Goal: Task Accomplishment & Management: Use online tool/utility

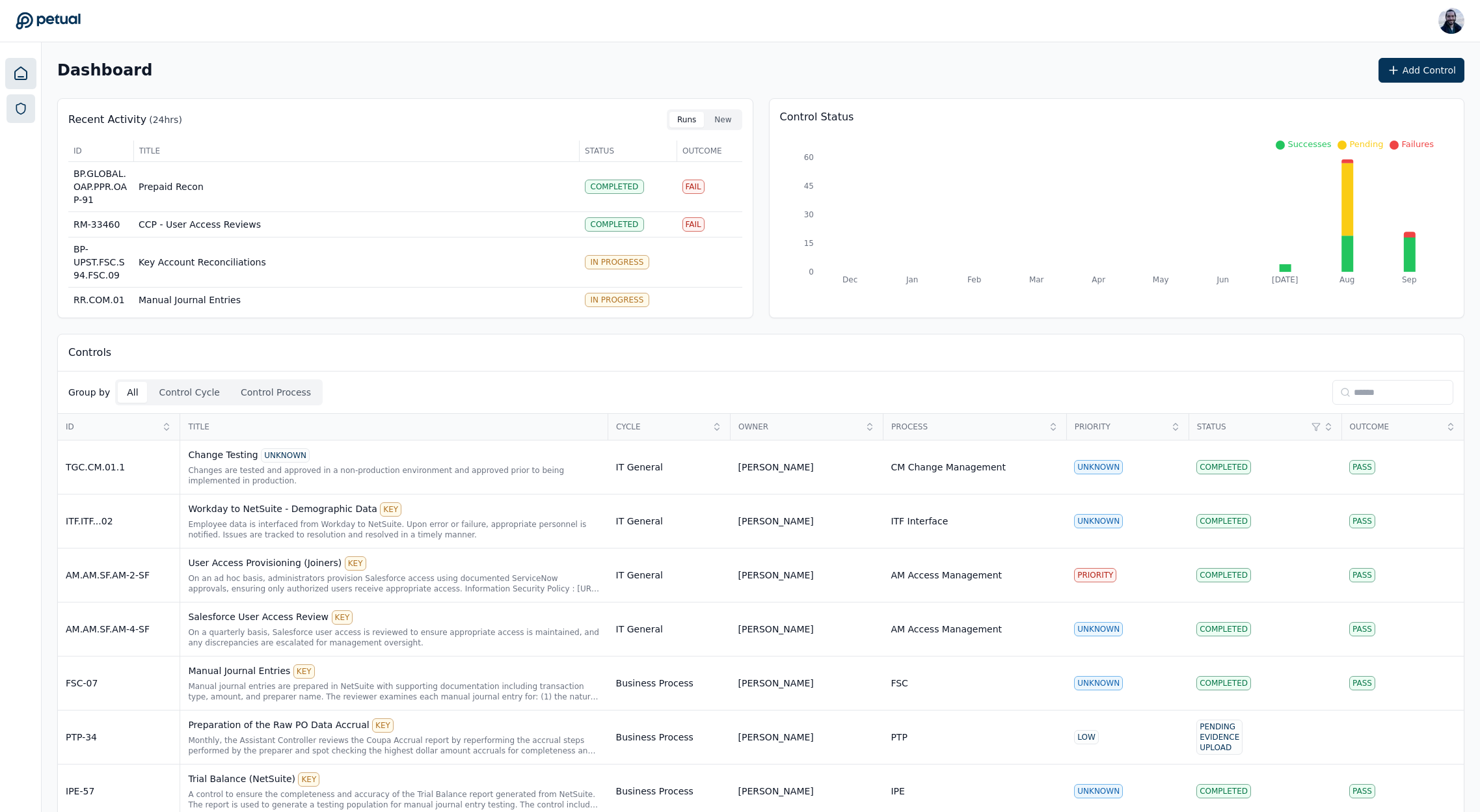
click at [18, 114] on icon at bounding box center [20, 109] width 13 height 13
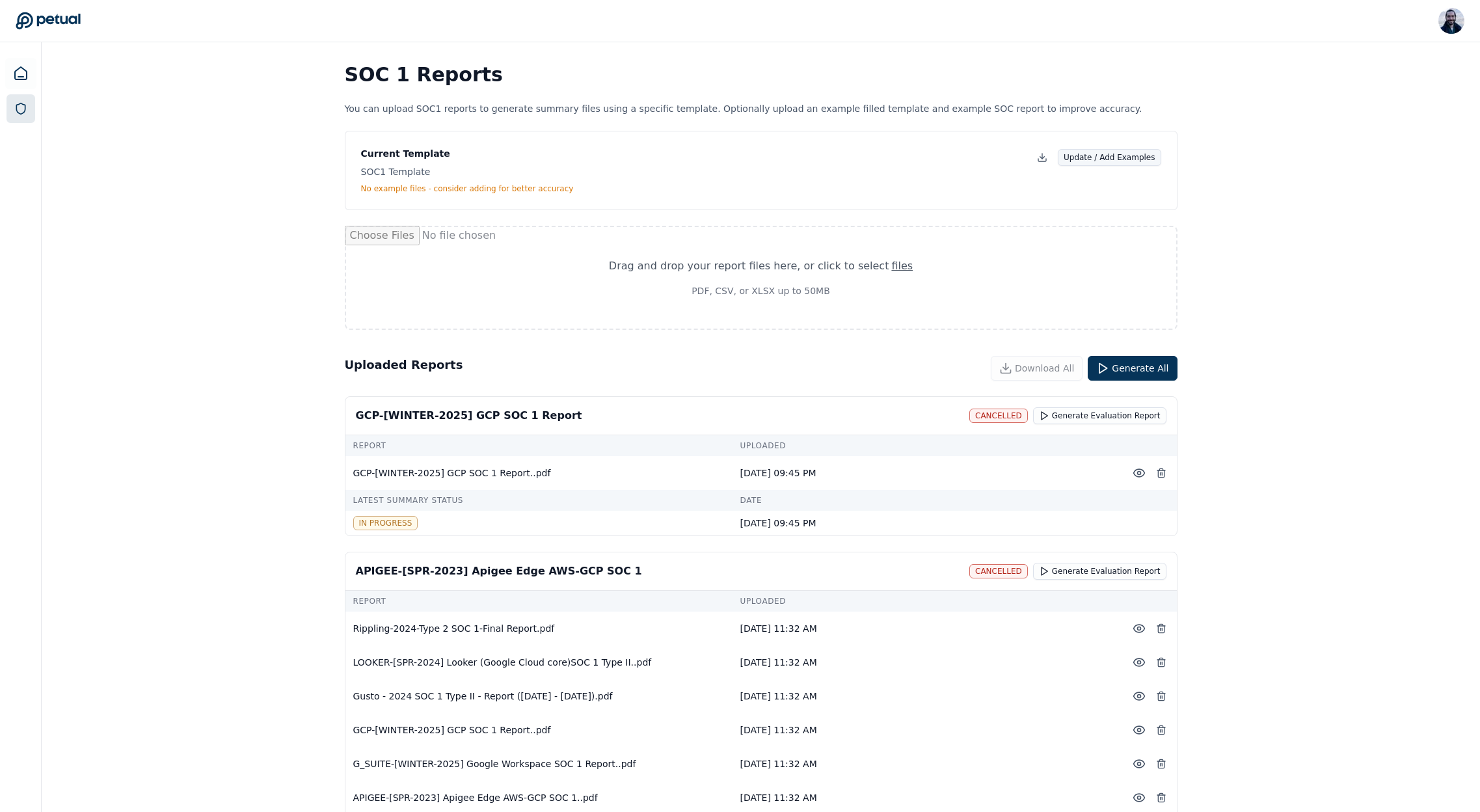
click at [1107, 158] on button "Update / Add Examples" at bounding box center [1110, 157] width 103 height 17
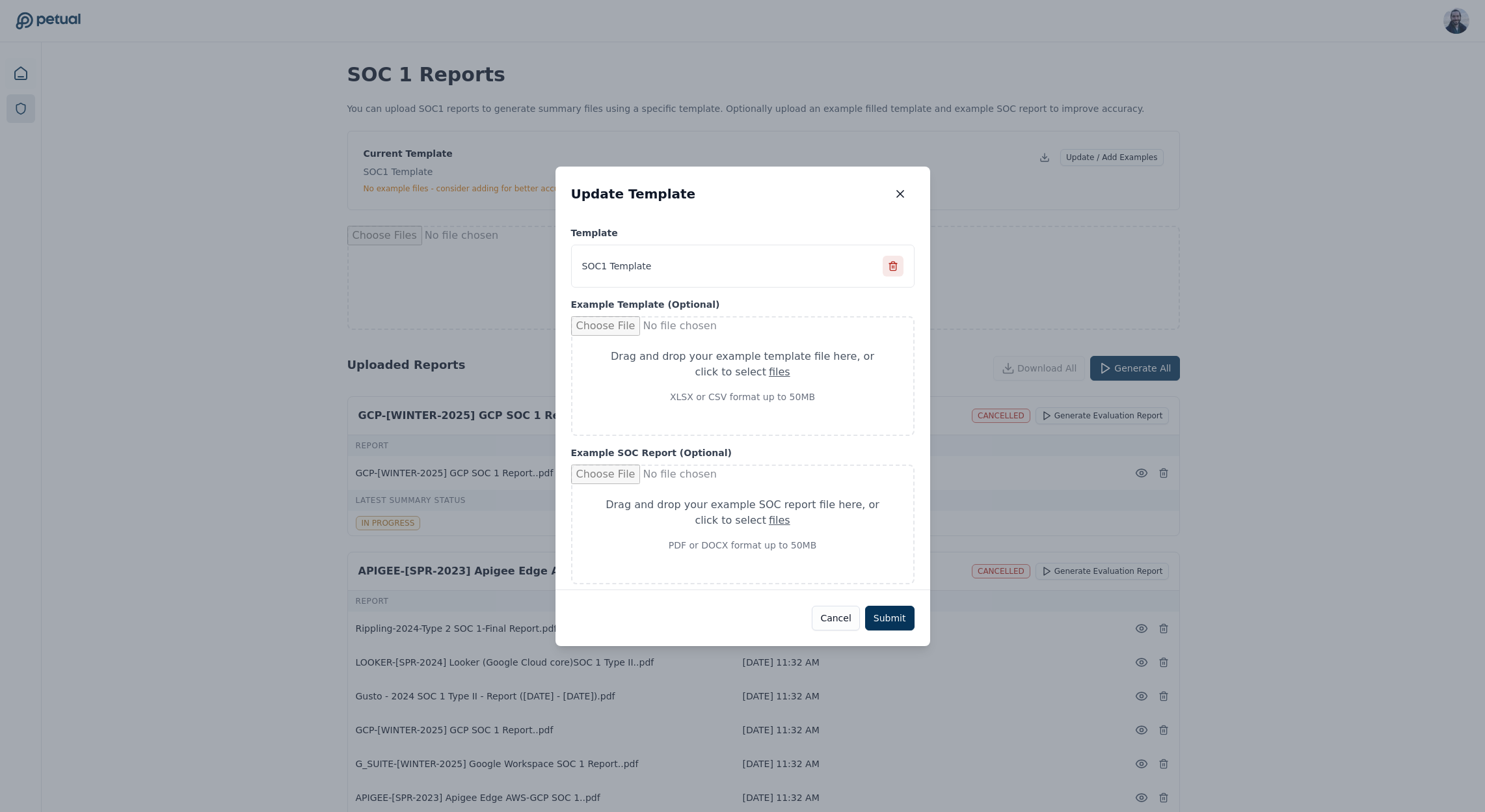
click at [895, 259] on button at bounding box center [893, 266] width 21 height 21
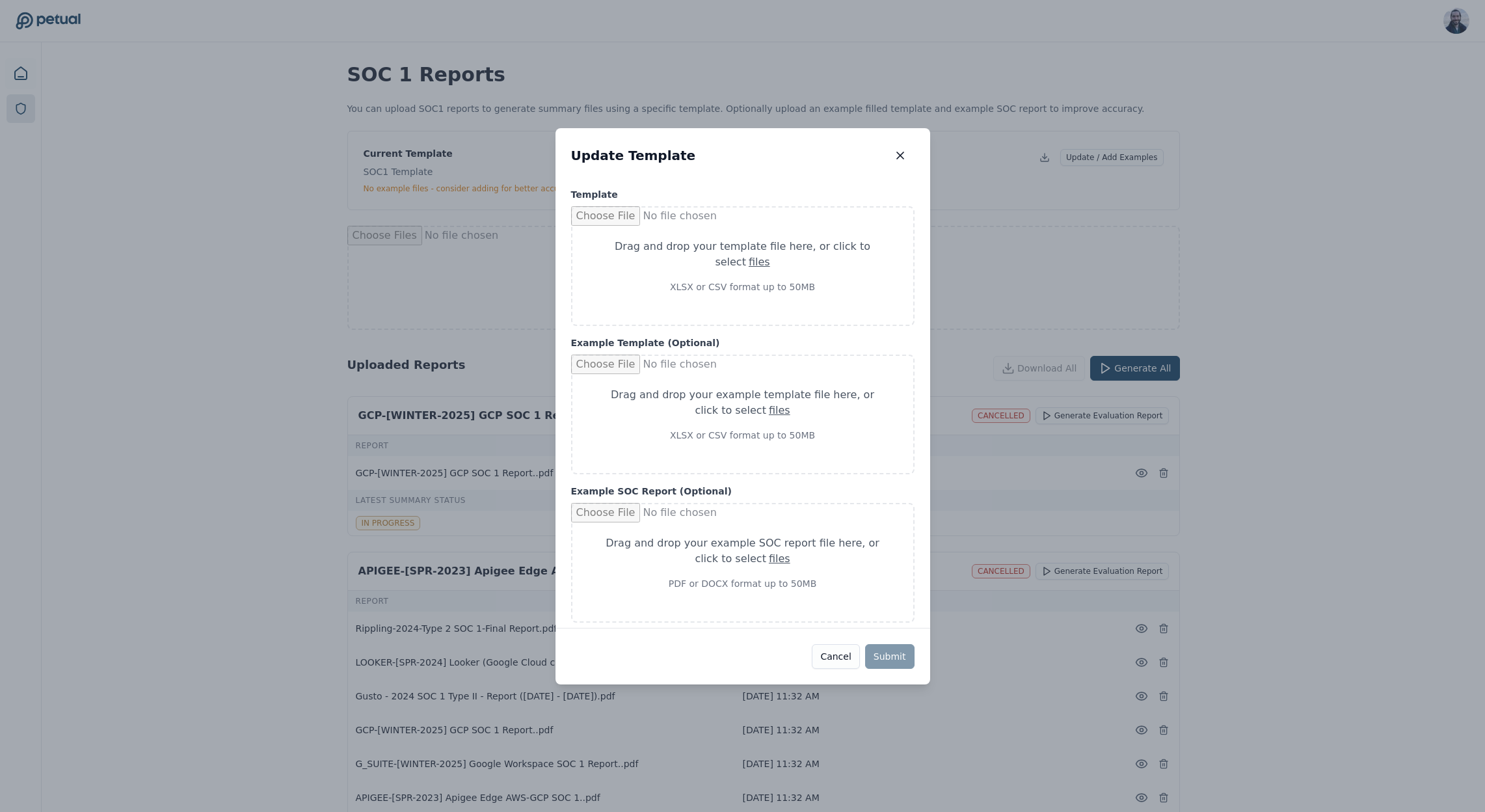
click at [663, 256] on div "Drag and drop your template file here , or click to select files" at bounding box center [742, 254] width 278 height 31
type input "**********"
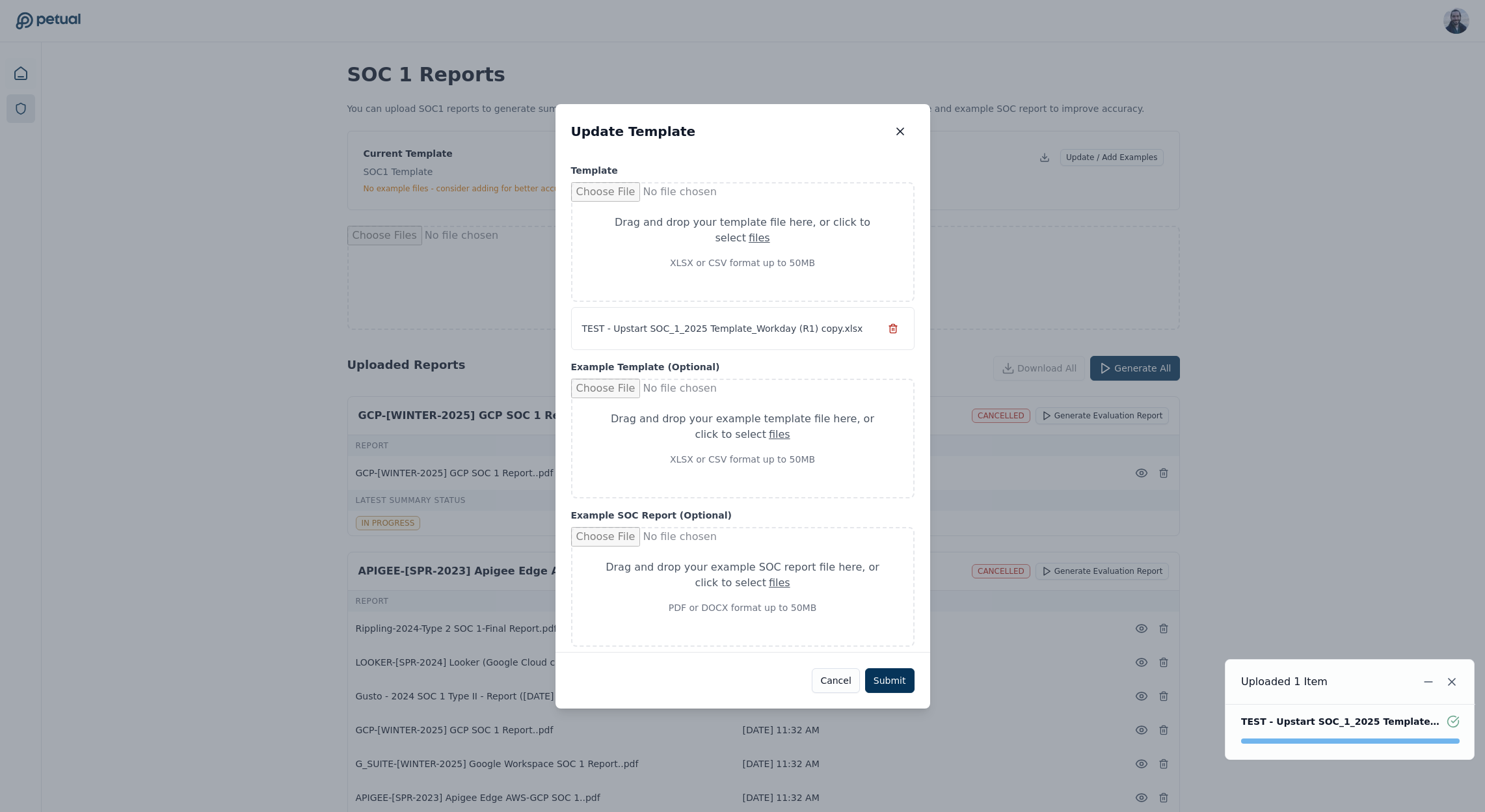
click at [729, 391] on div "Drag and drop your example template file here , or click to select files XLSX o…" at bounding box center [743, 439] width 344 height 120
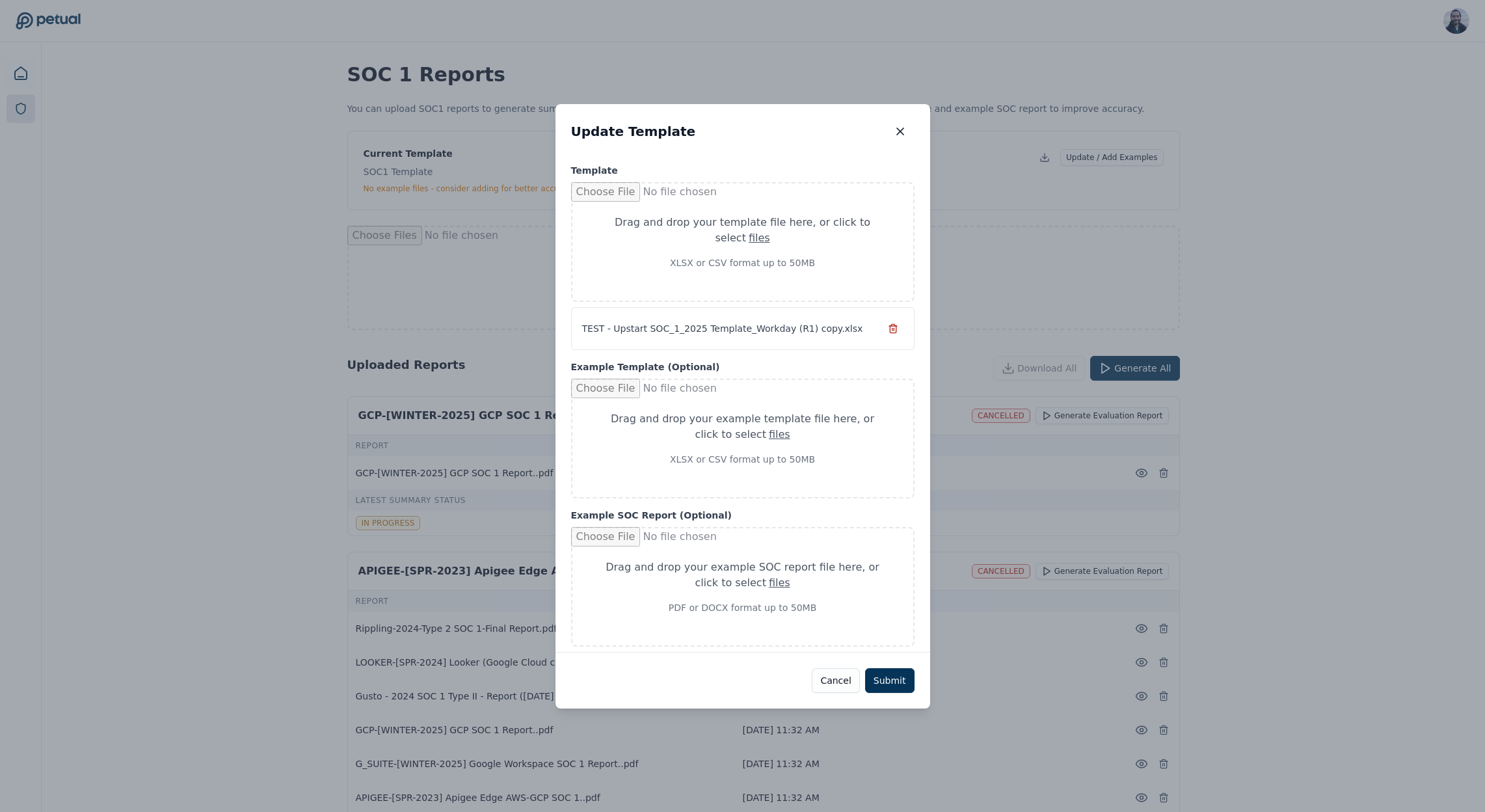
type input "**********"
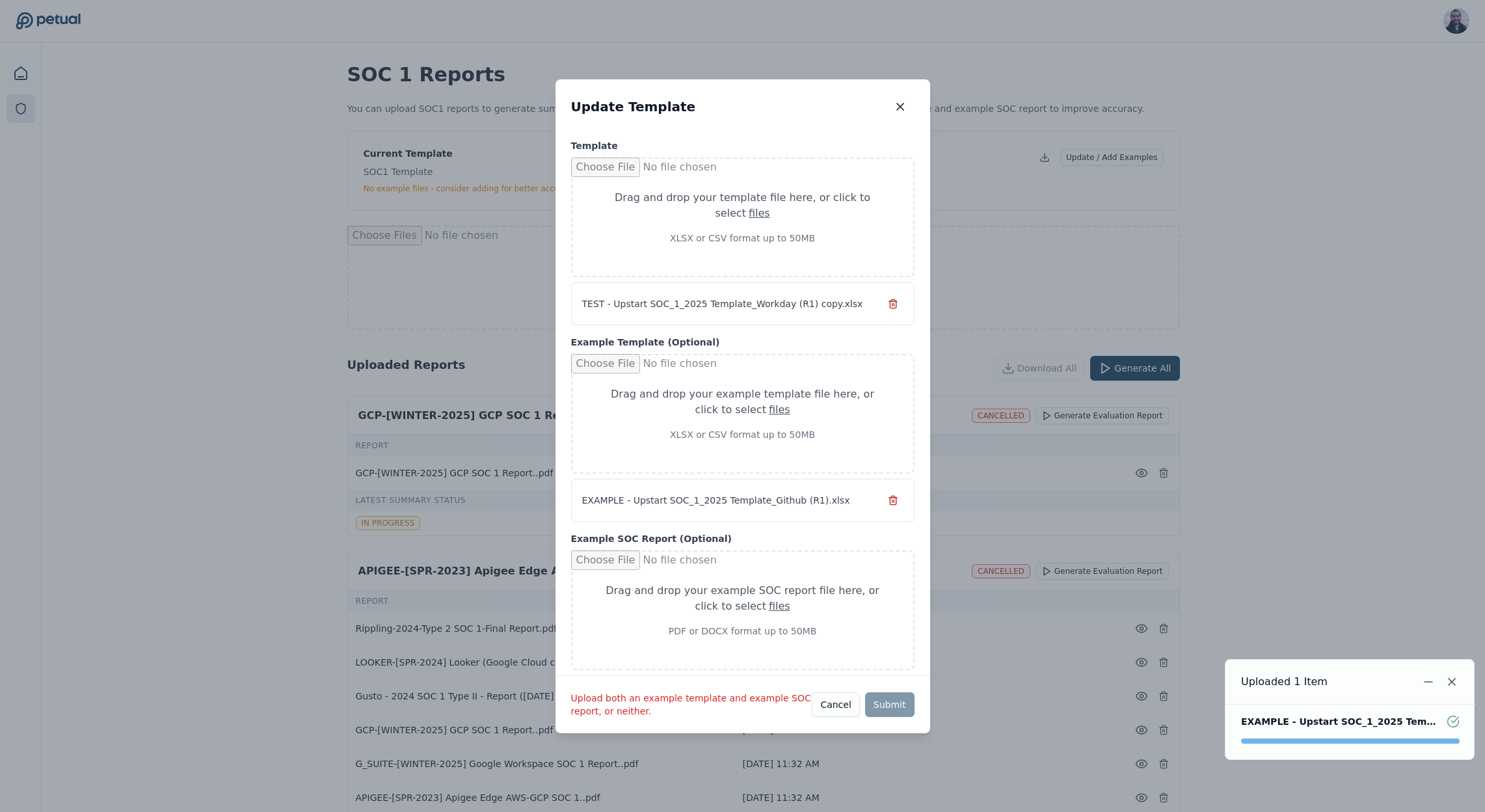
click at [735, 583] on div "Drag and drop your example SOC report file here , or click to select files" at bounding box center [742, 599] width 278 height 31
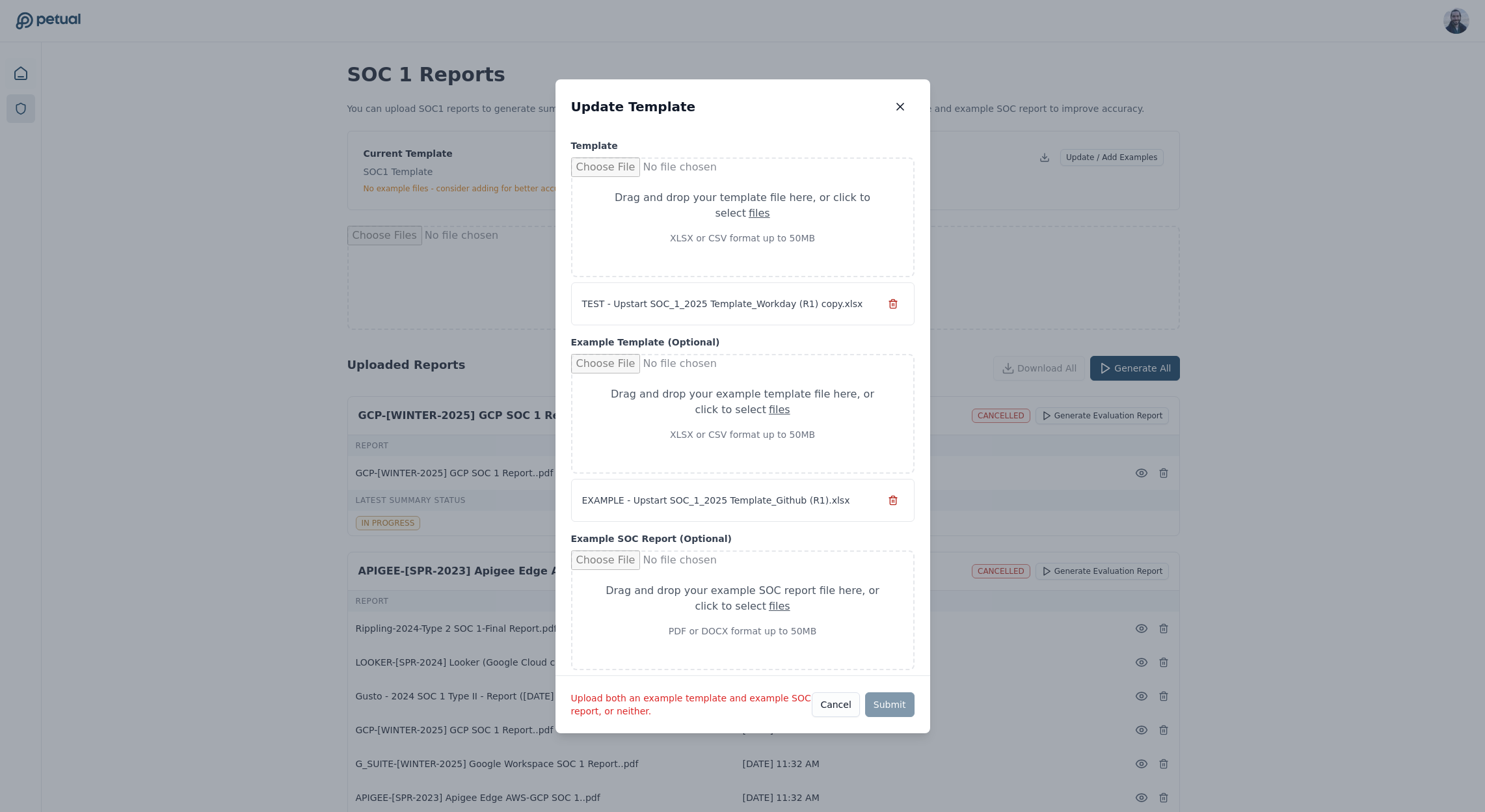
type input "**********"
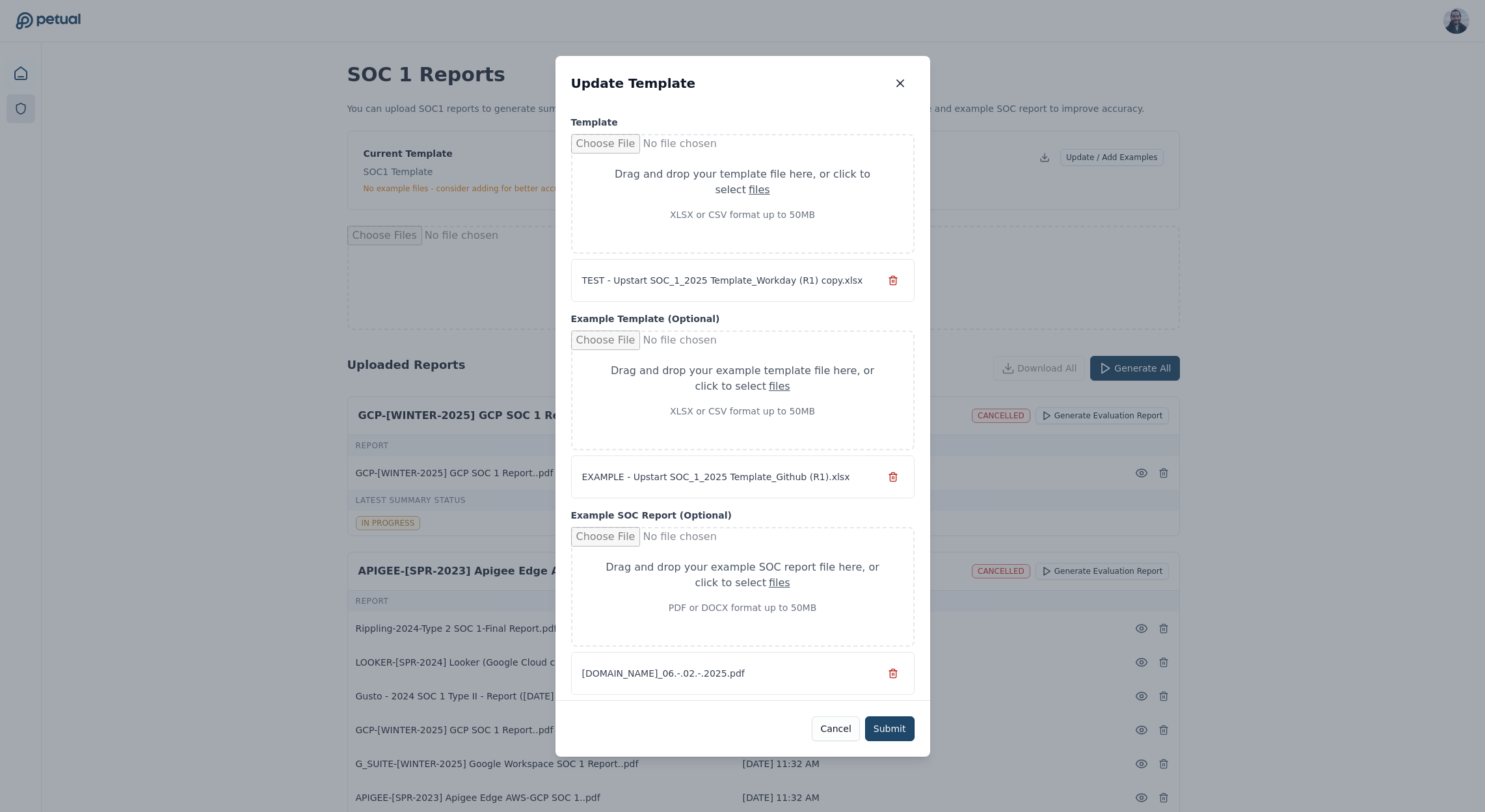
click at [900, 730] on button "Submit" at bounding box center [890, 728] width 50 height 25
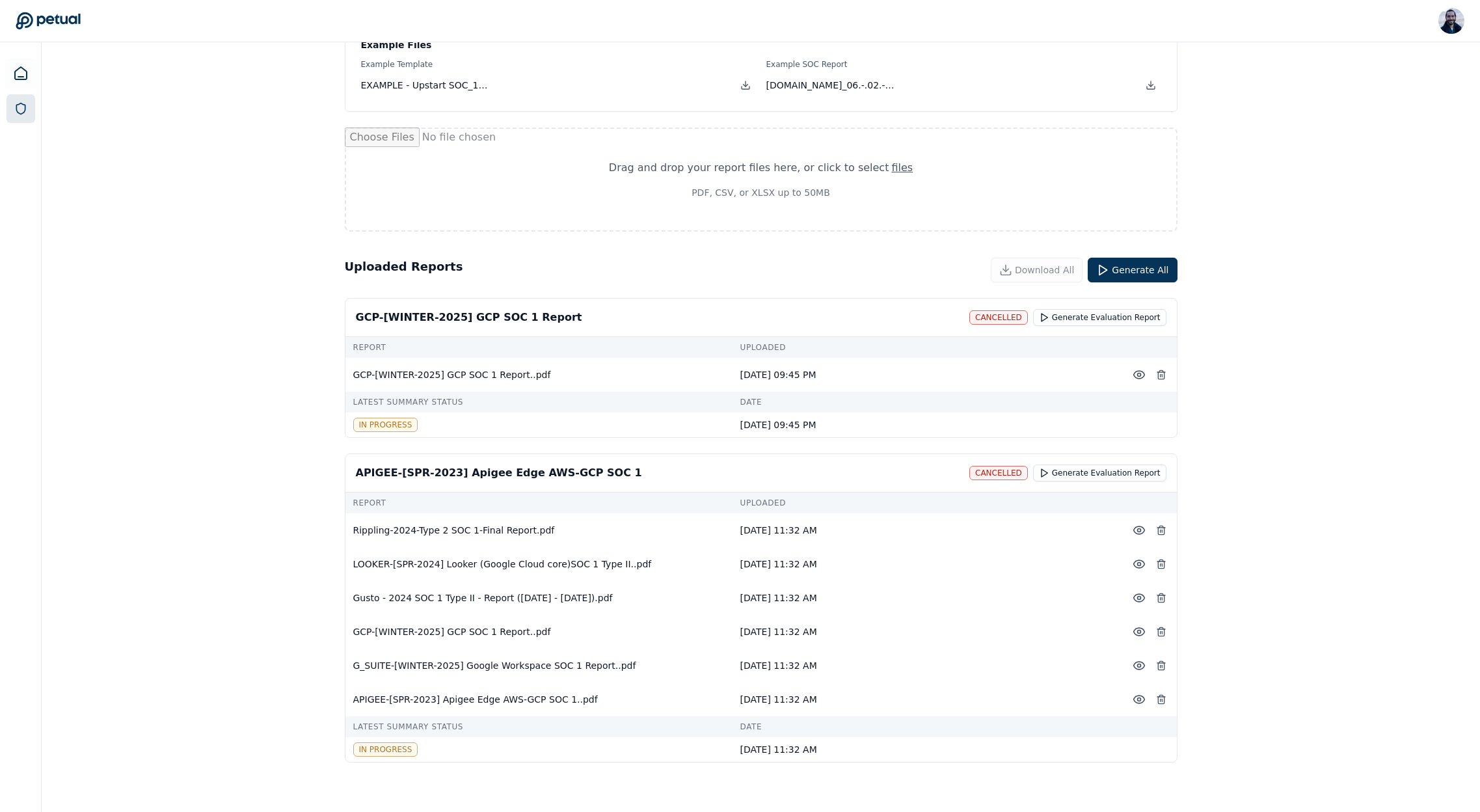
scroll to position [190, 0]
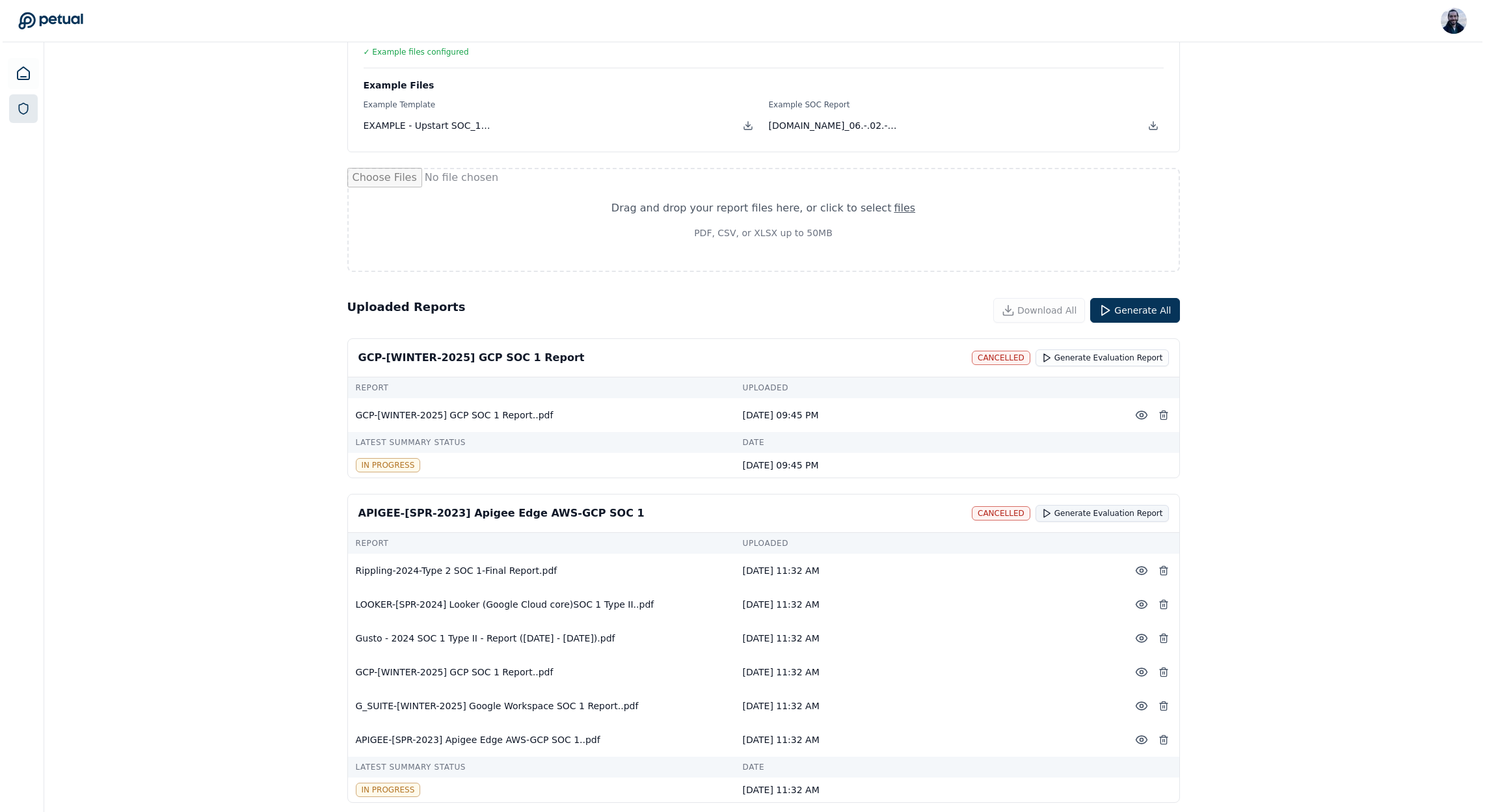
scroll to position [153, 0]
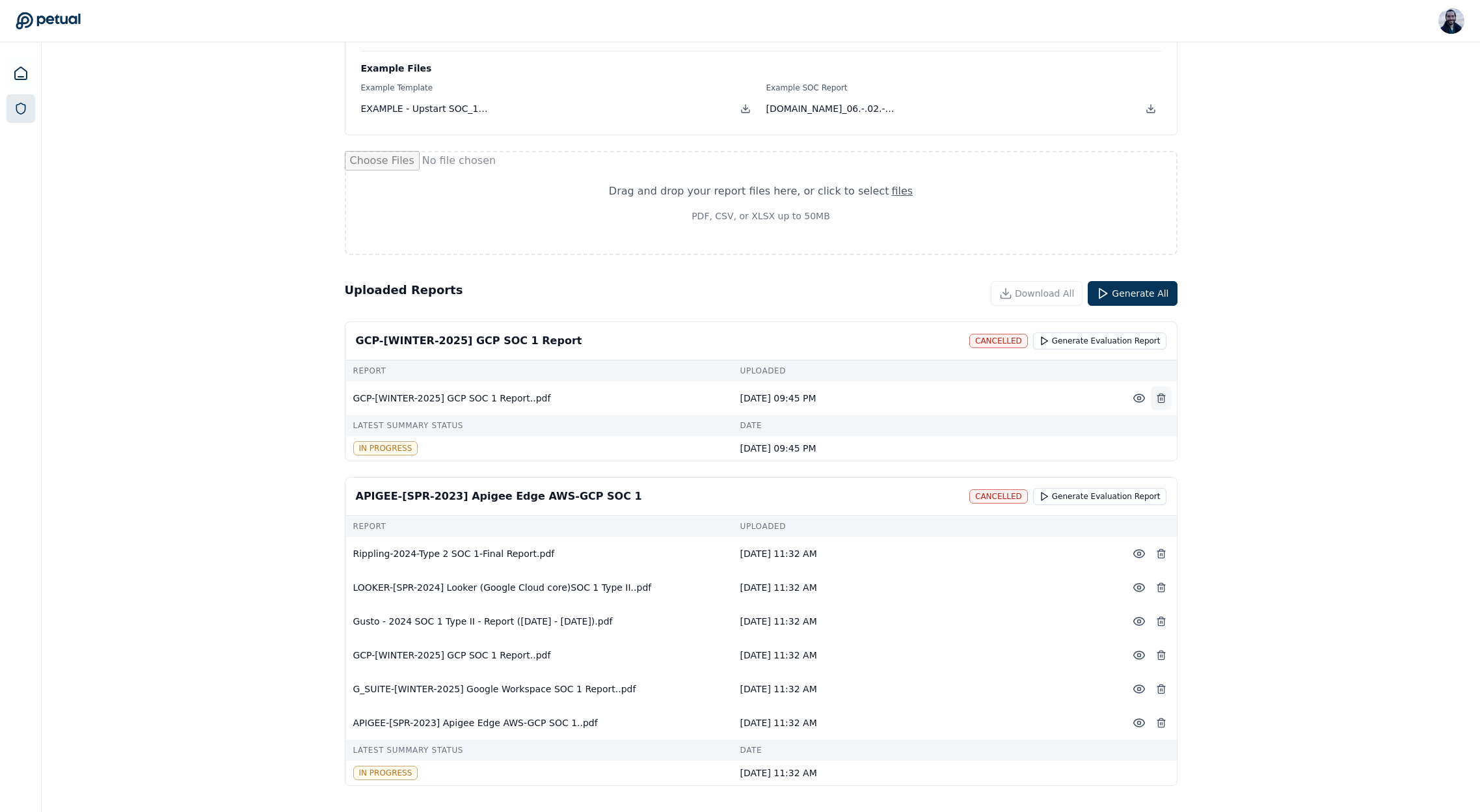
click at [1161, 399] on line at bounding box center [1161, 398] width 0 height 3
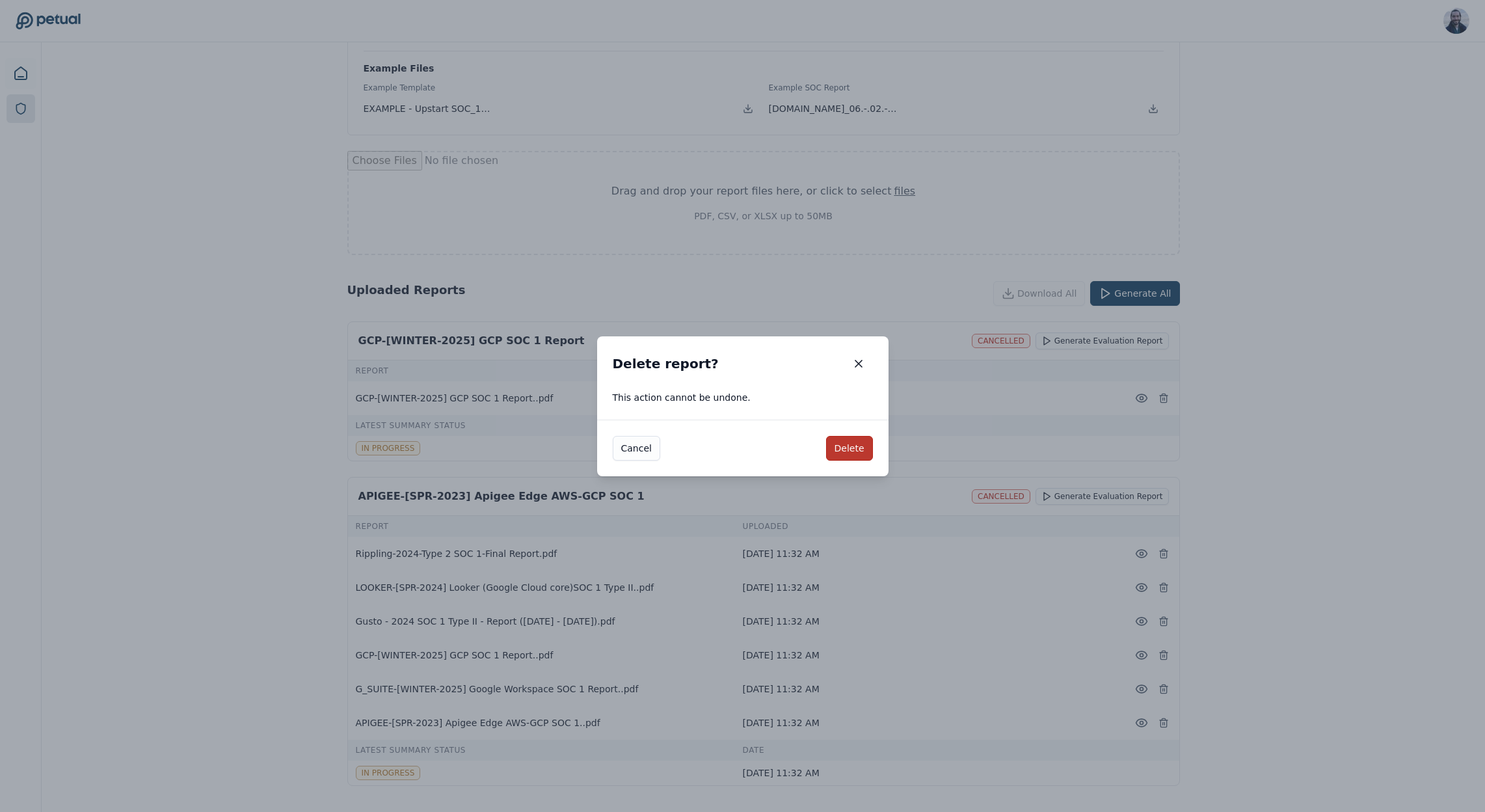
click at [843, 447] on button "Delete" at bounding box center [849, 448] width 47 height 25
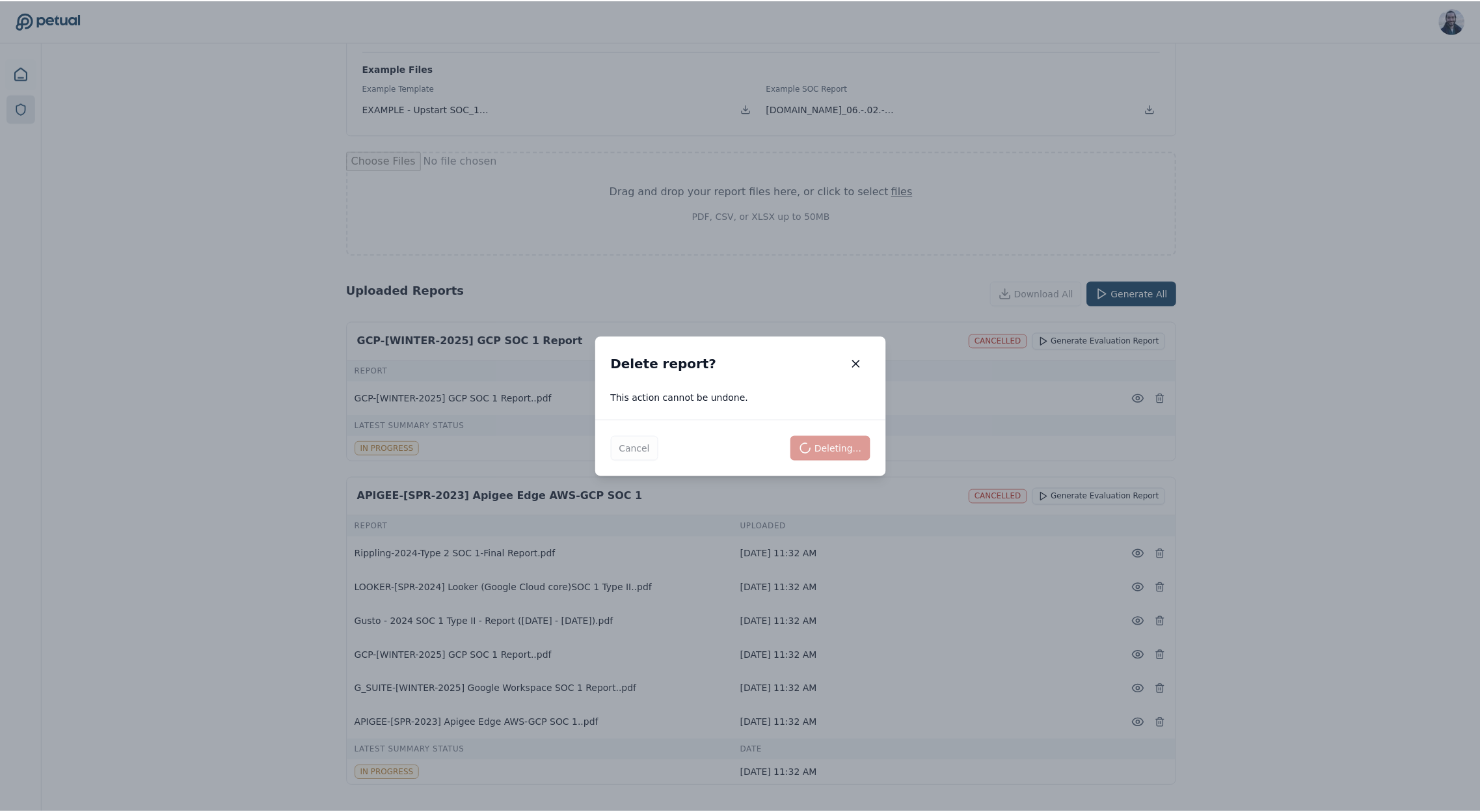
scroll to position [42, 0]
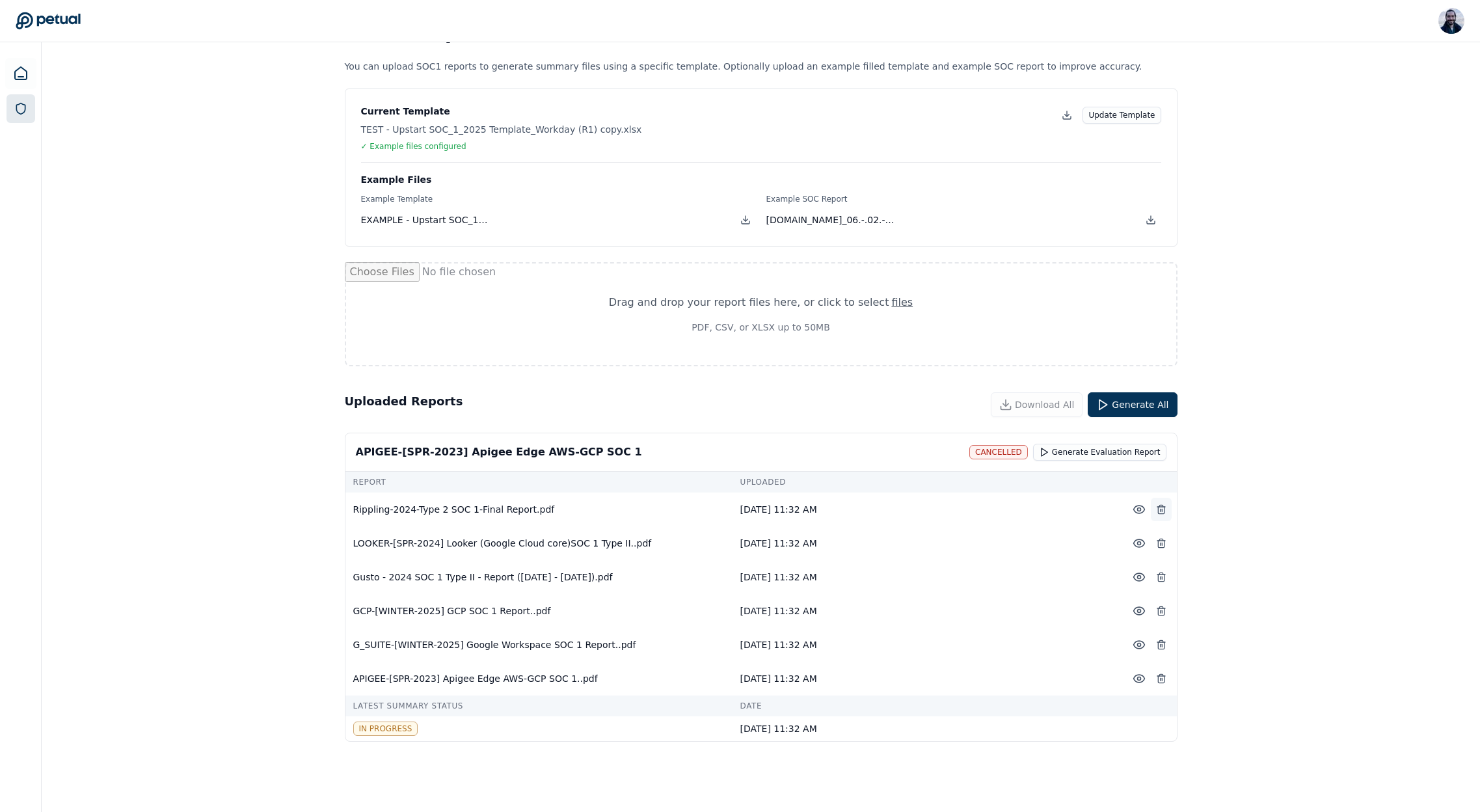
click at [1159, 509] on icon at bounding box center [1160, 509] width 10 height 10
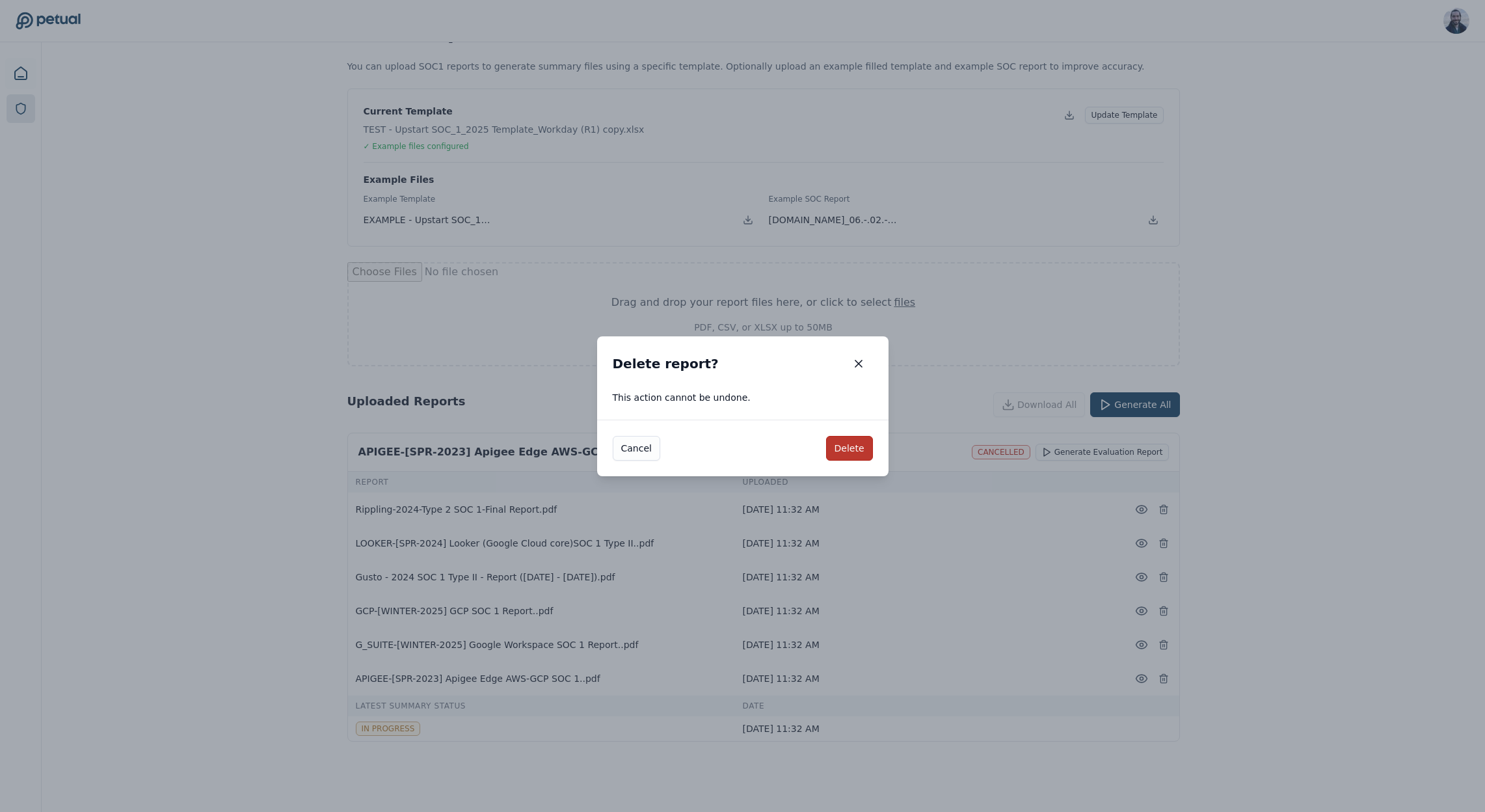
click at [851, 449] on button "Delete" at bounding box center [849, 448] width 47 height 25
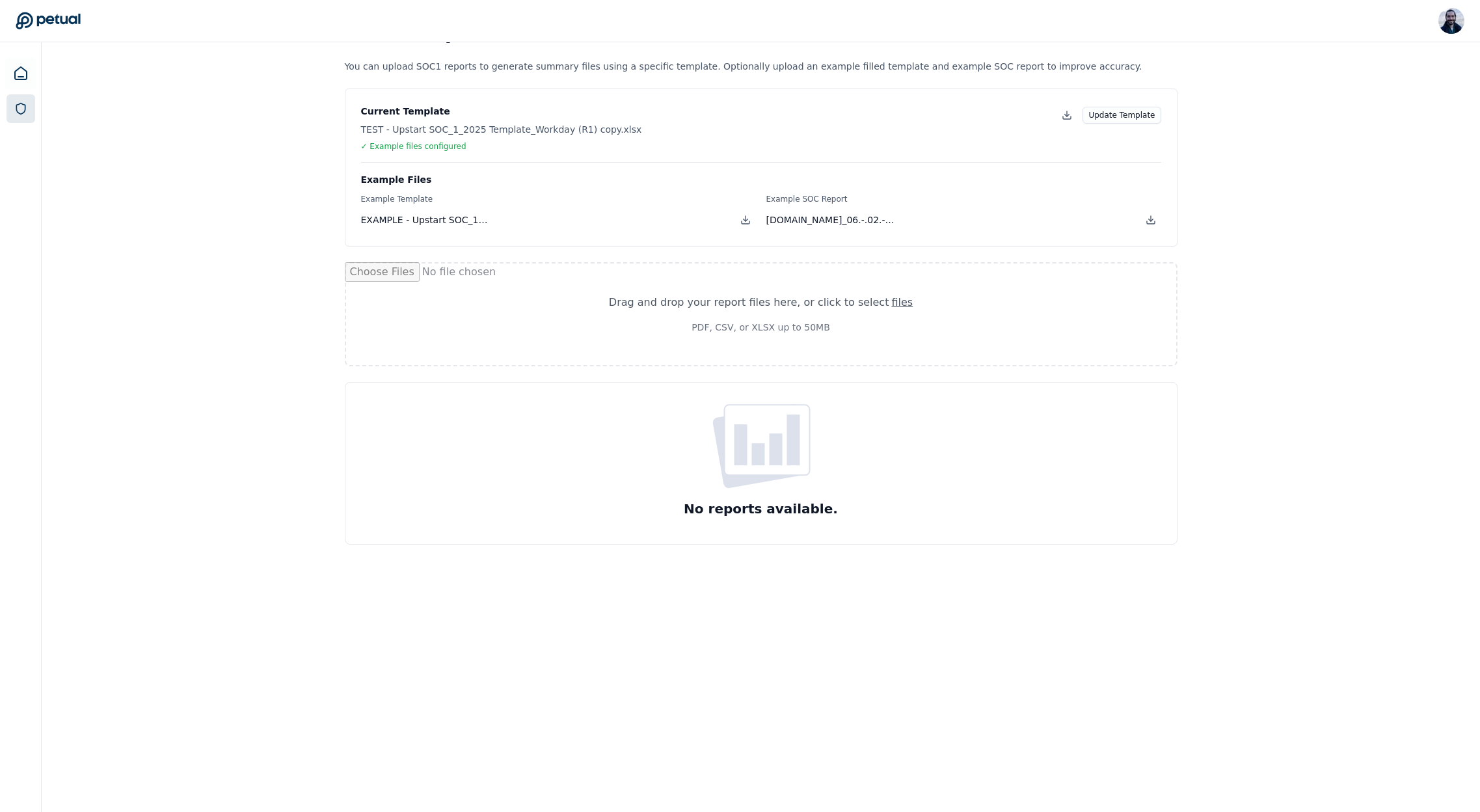
click at [798, 309] on div "Drag and drop your report files here , or click to select files" at bounding box center [760, 302] width 304 height 16
type input "**********"
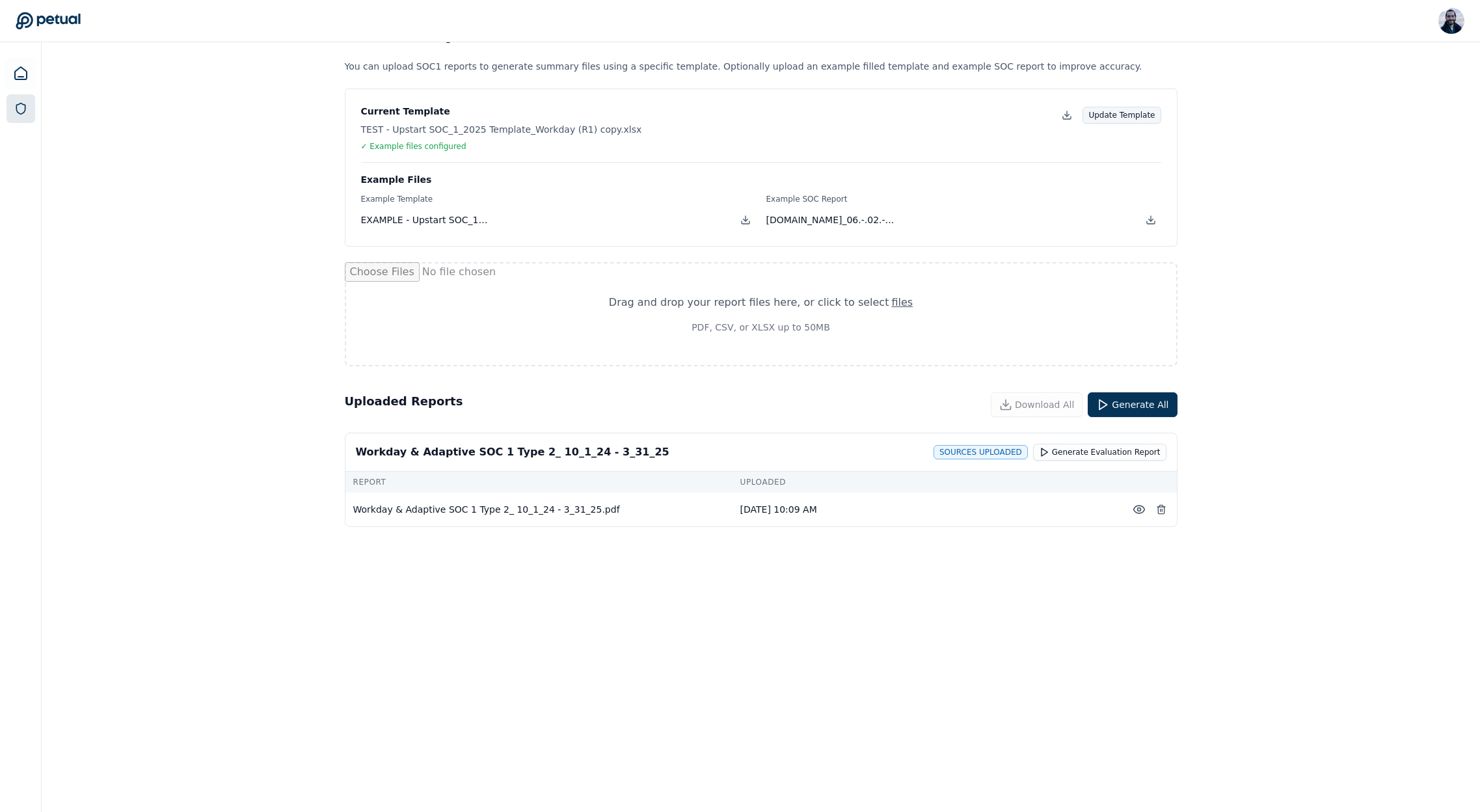
click at [1128, 115] on button "Update Template" at bounding box center [1122, 115] width 78 height 17
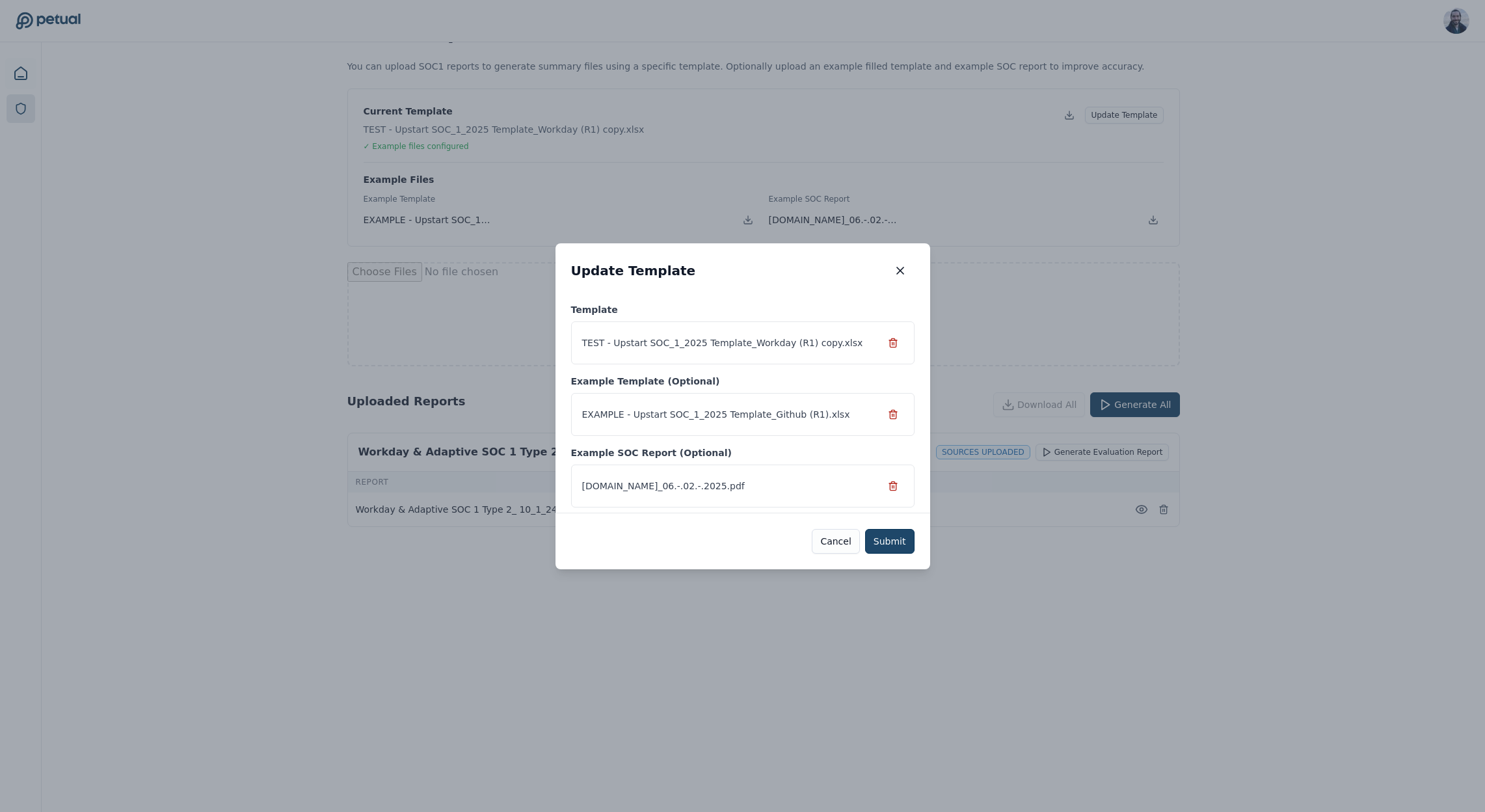
click at [885, 539] on button "Submit" at bounding box center [890, 540] width 50 height 25
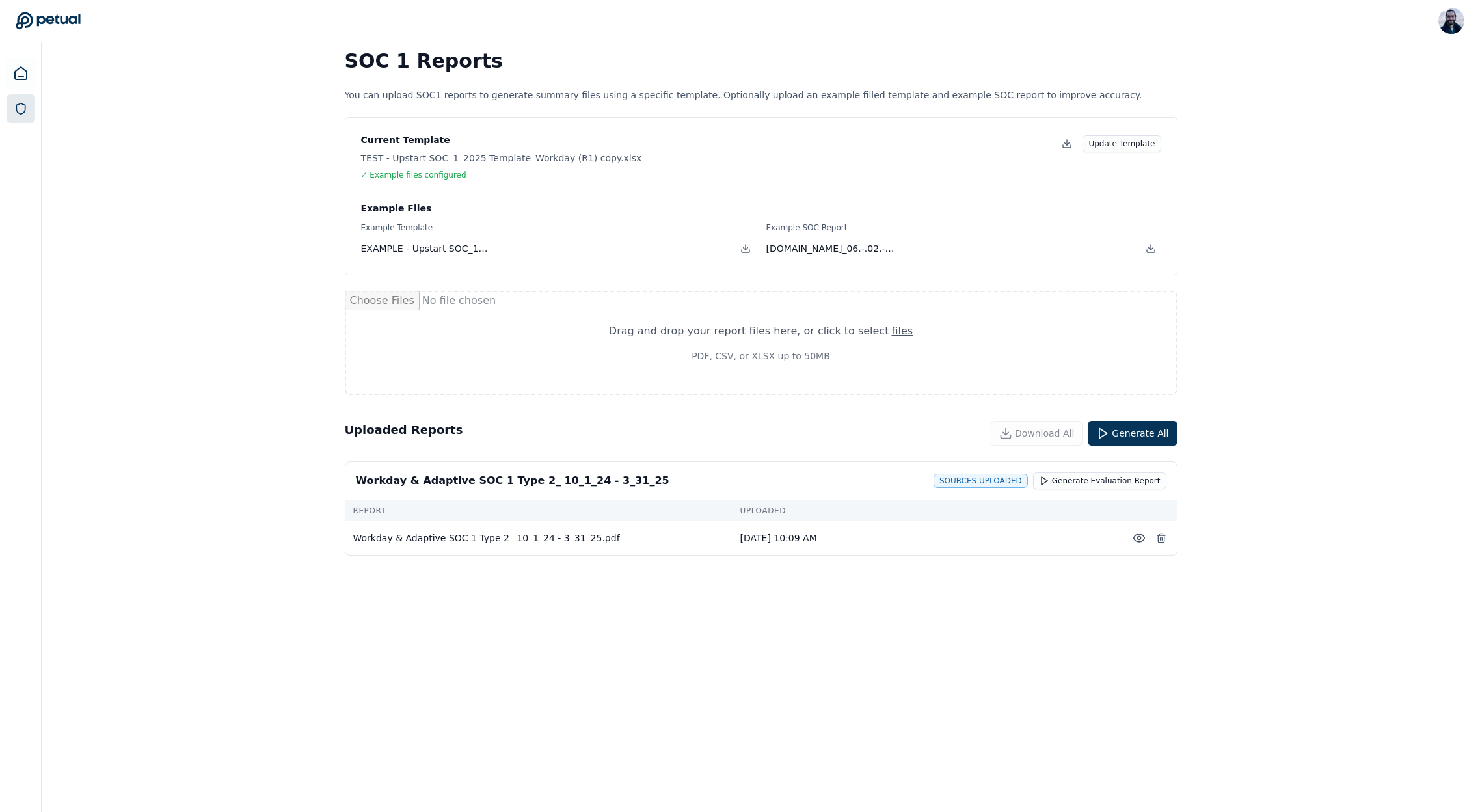
scroll to position [0, 0]
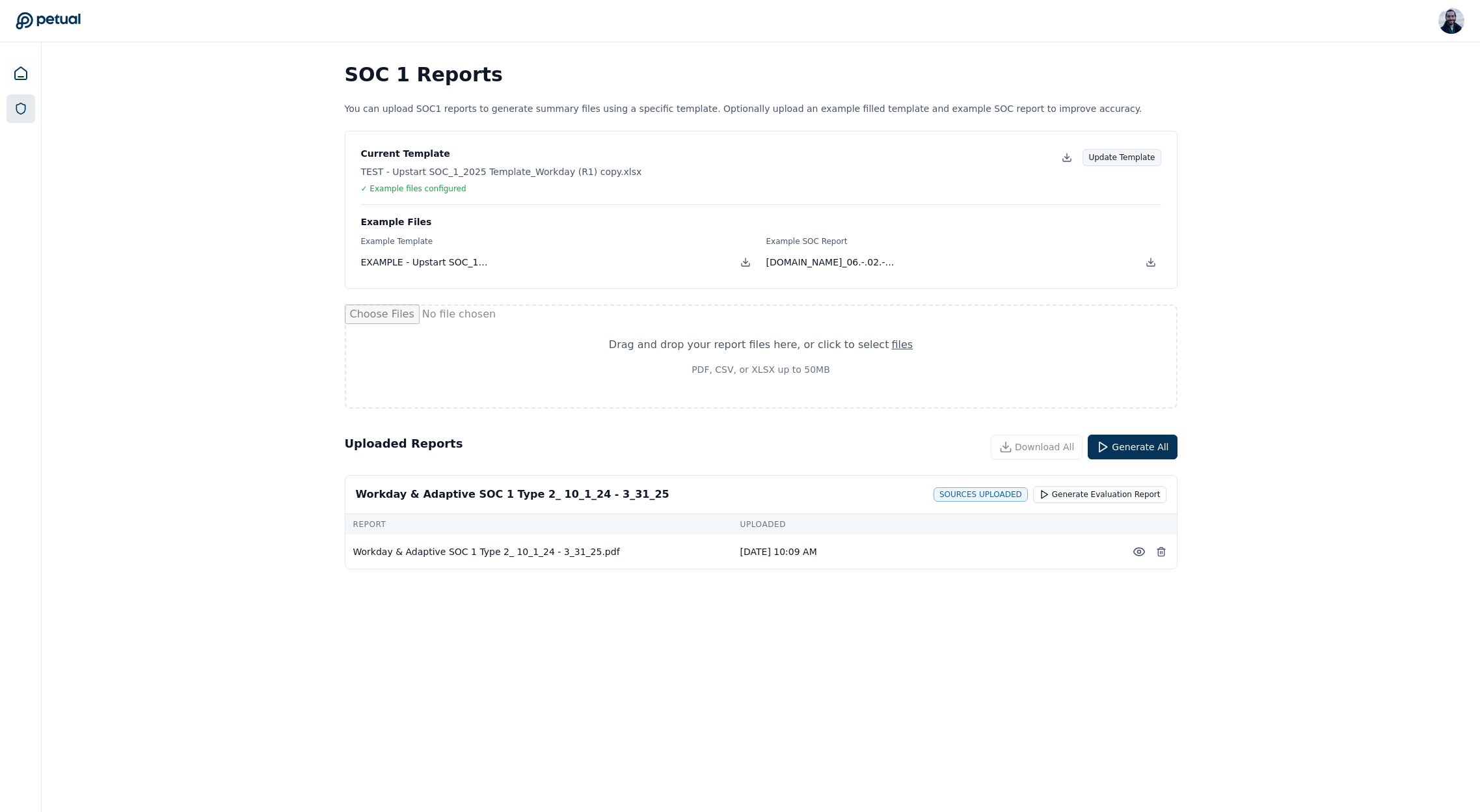
click at [1122, 152] on button "Update Template" at bounding box center [1122, 157] width 78 height 17
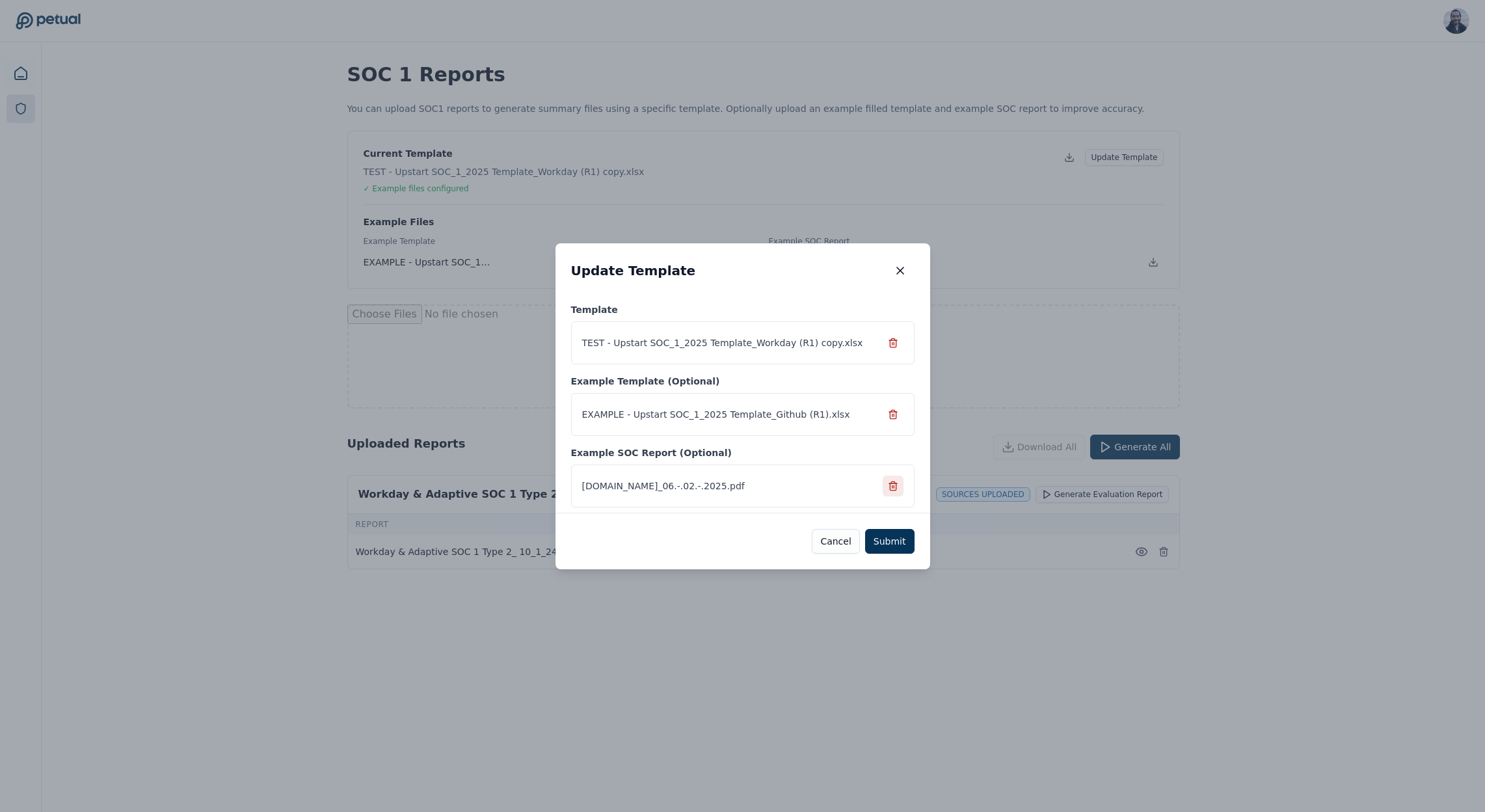
click at [892, 482] on icon at bounding box center [893, 485] width 10 height 10
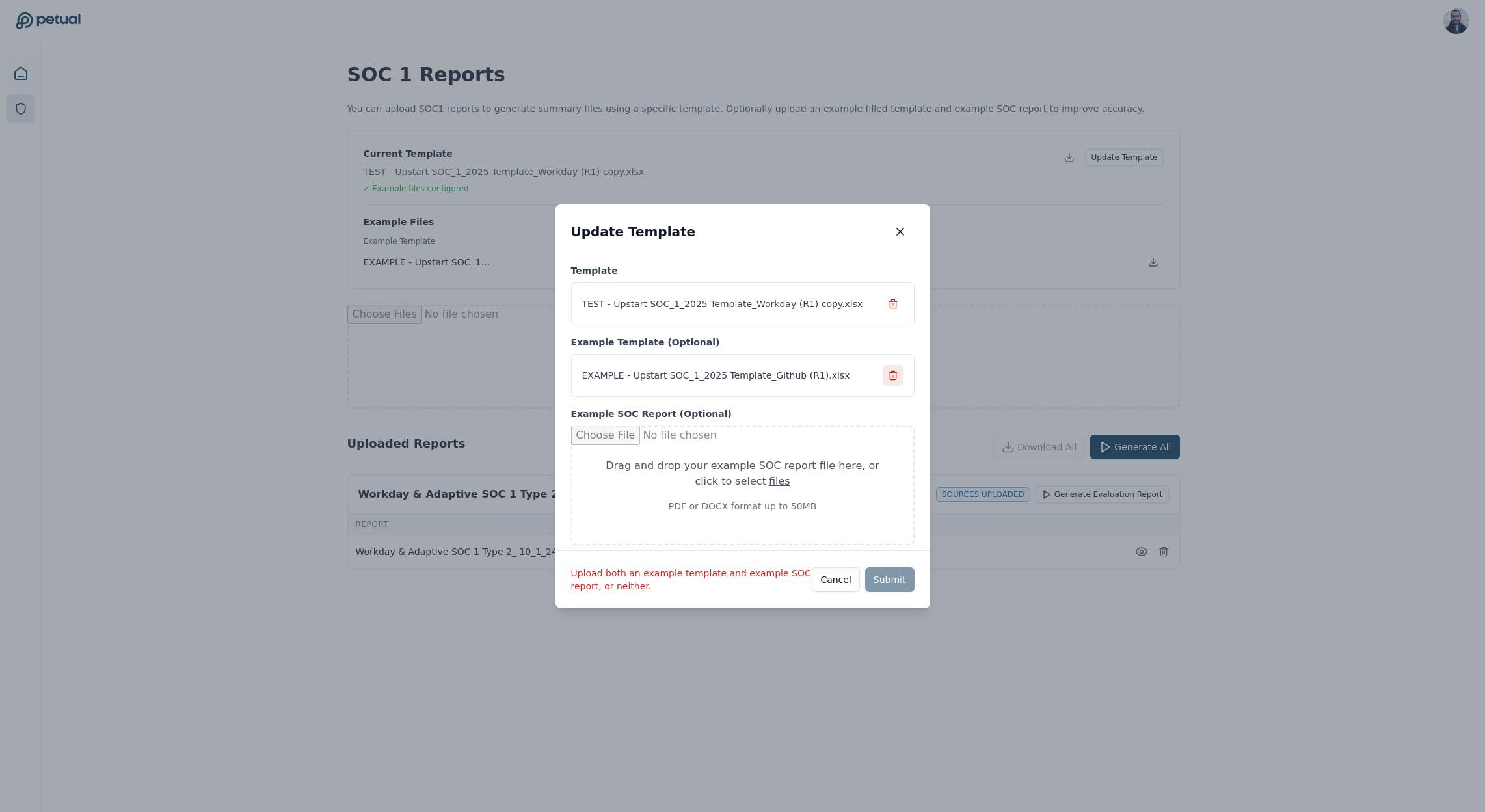
click at [897, 382] on button at bounding box center [893, 375] width 21 height 21
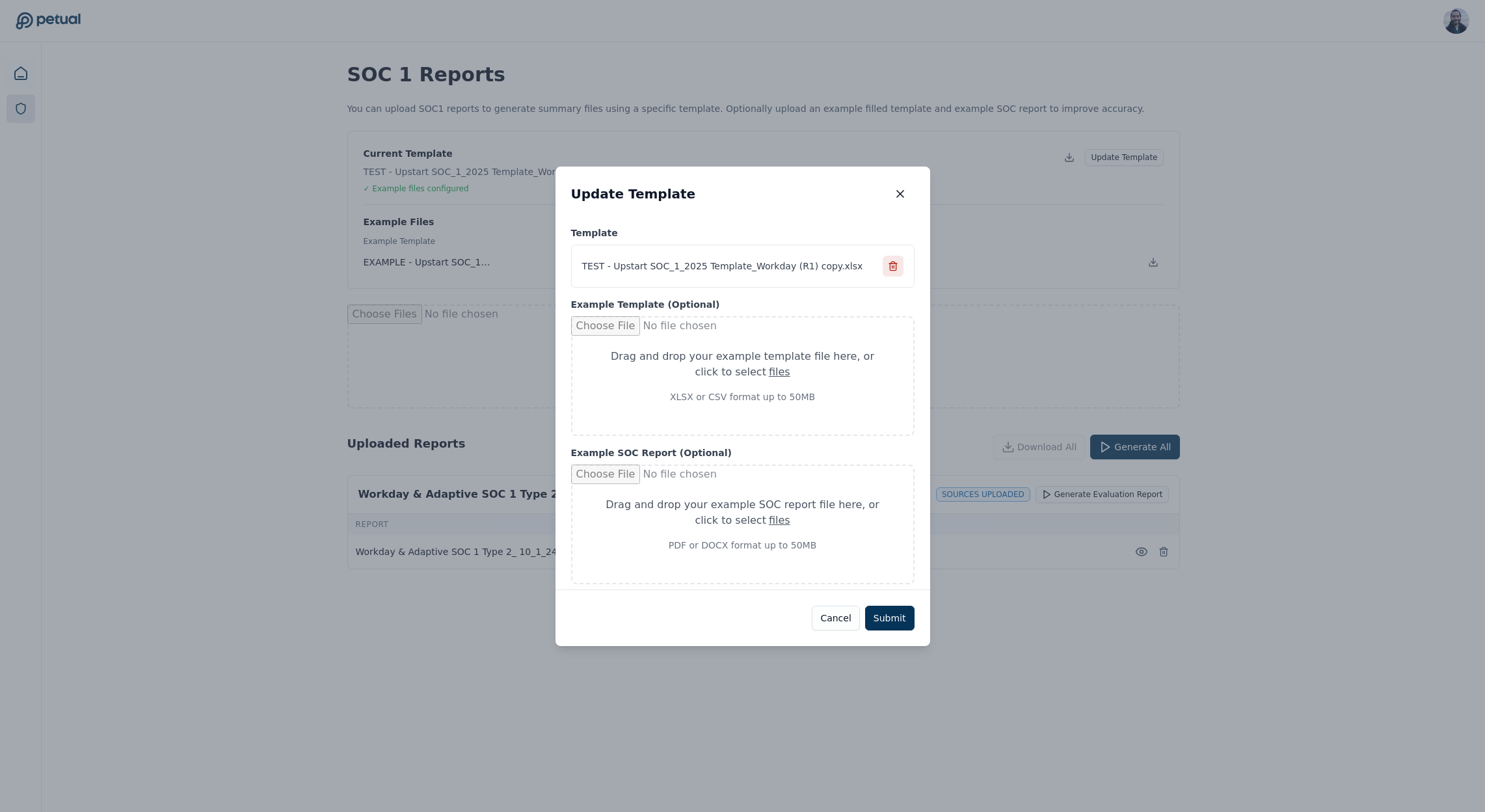
click at [891, 269] on icon at bounding box center [893, 265] width 10 height 10
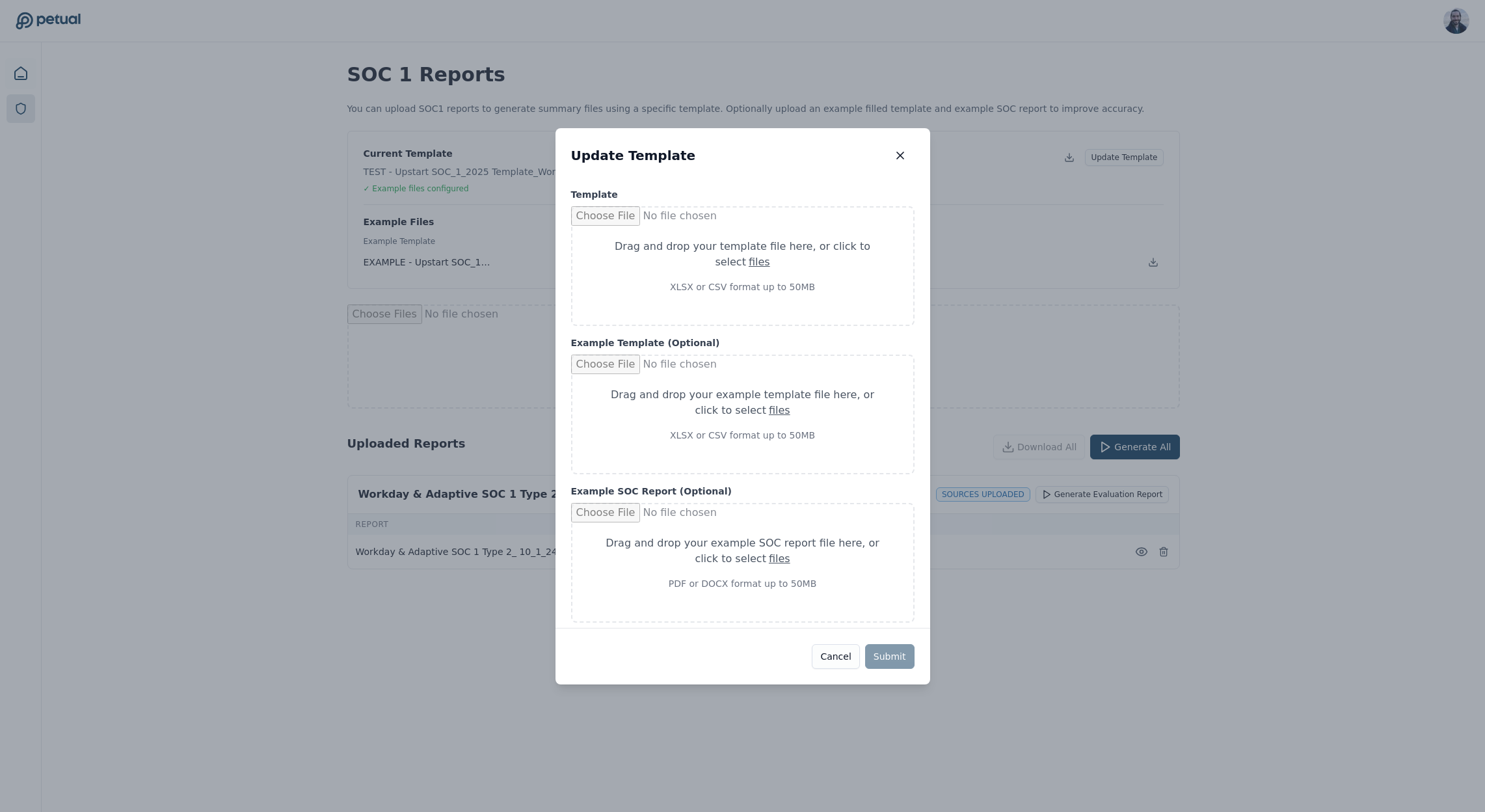
click at [858, 240] on div "Drag and drop your template file here , or click to select files" at bounding box center [742, 254] width 278 height 31
type input "**********"
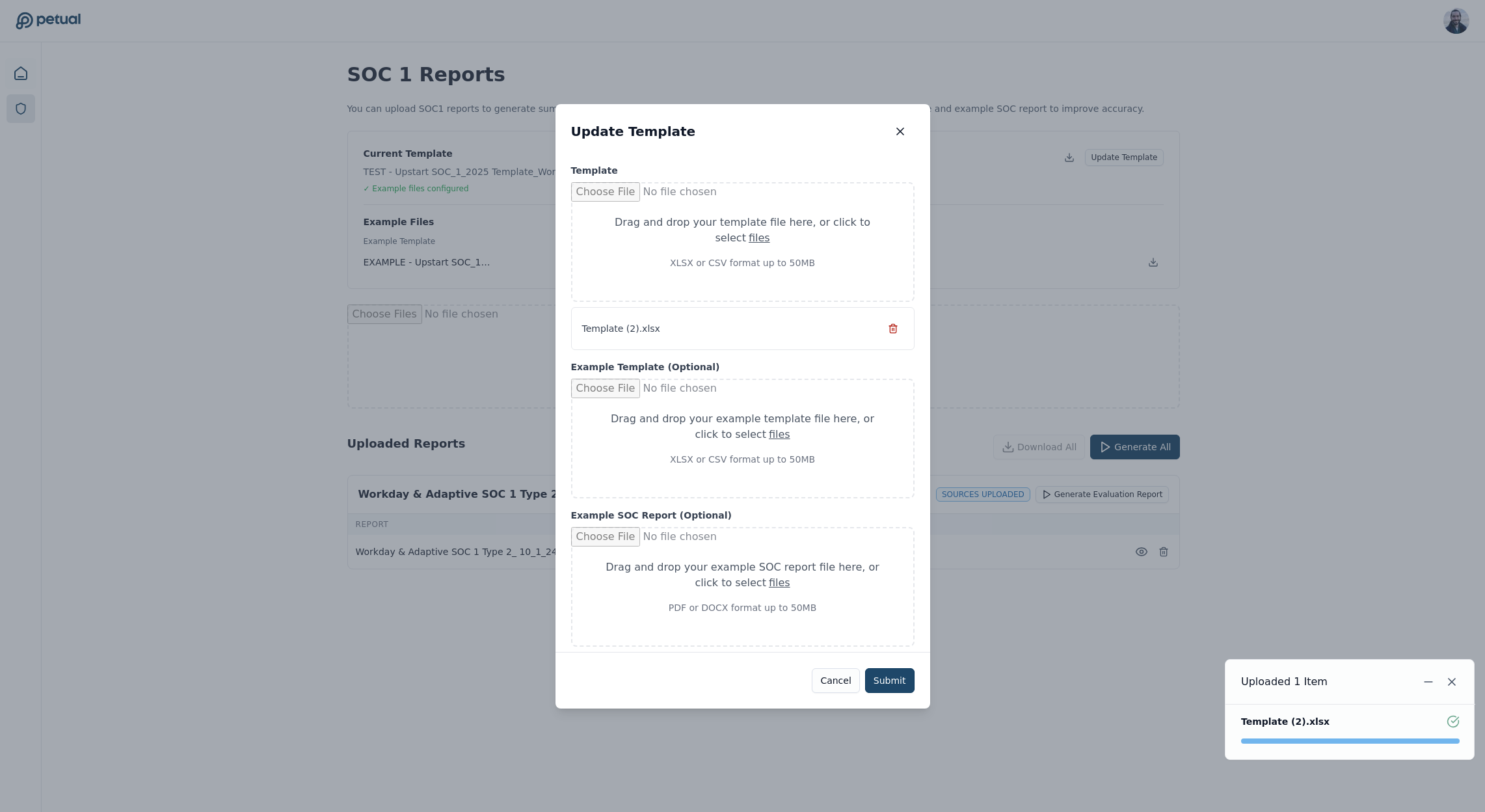
click at [898, 682] on button "Submit" at bounding box center [890, 680] width 50 height 25
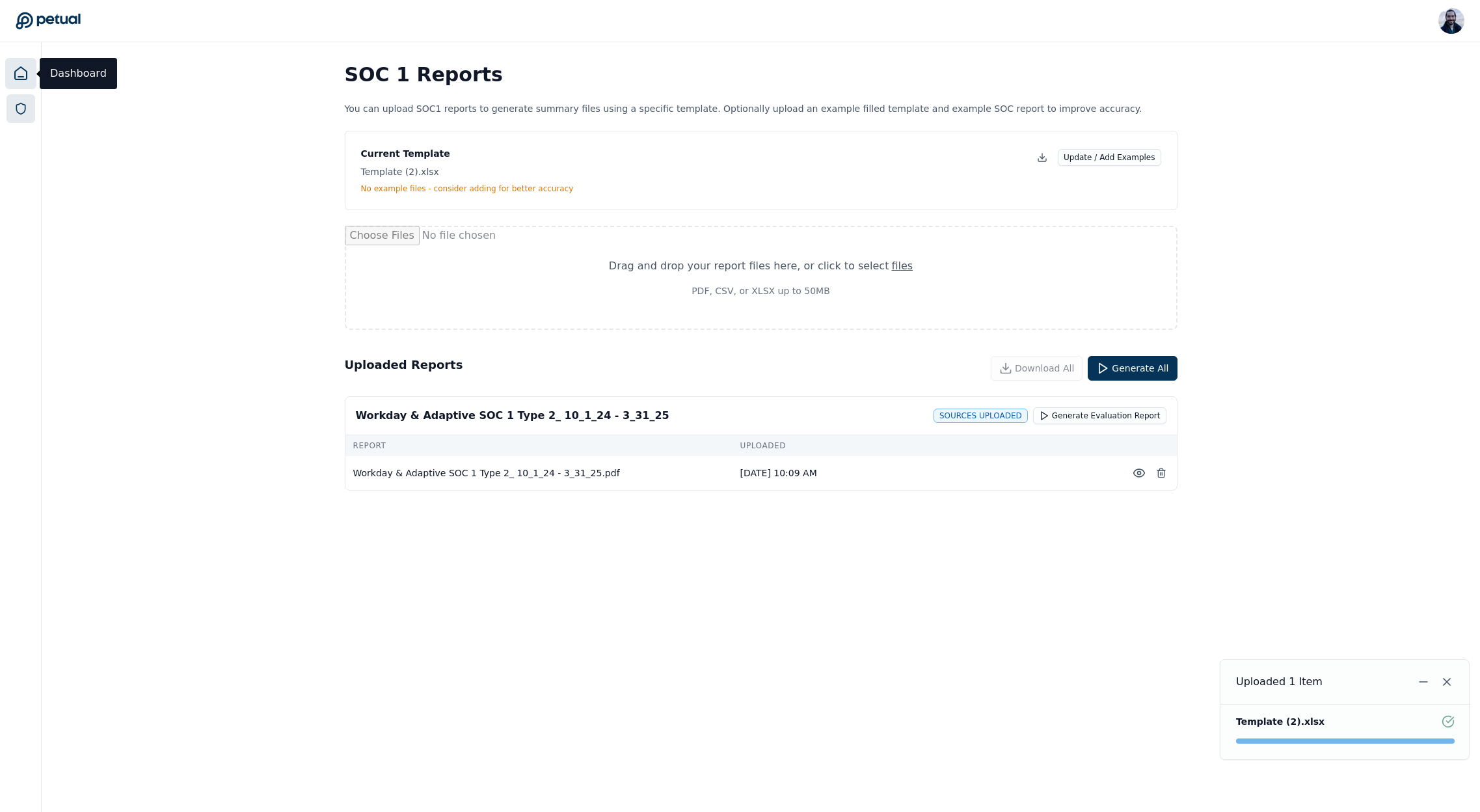
click at [10, 72] on link at bounding box center [21, 74] width 31 height 31
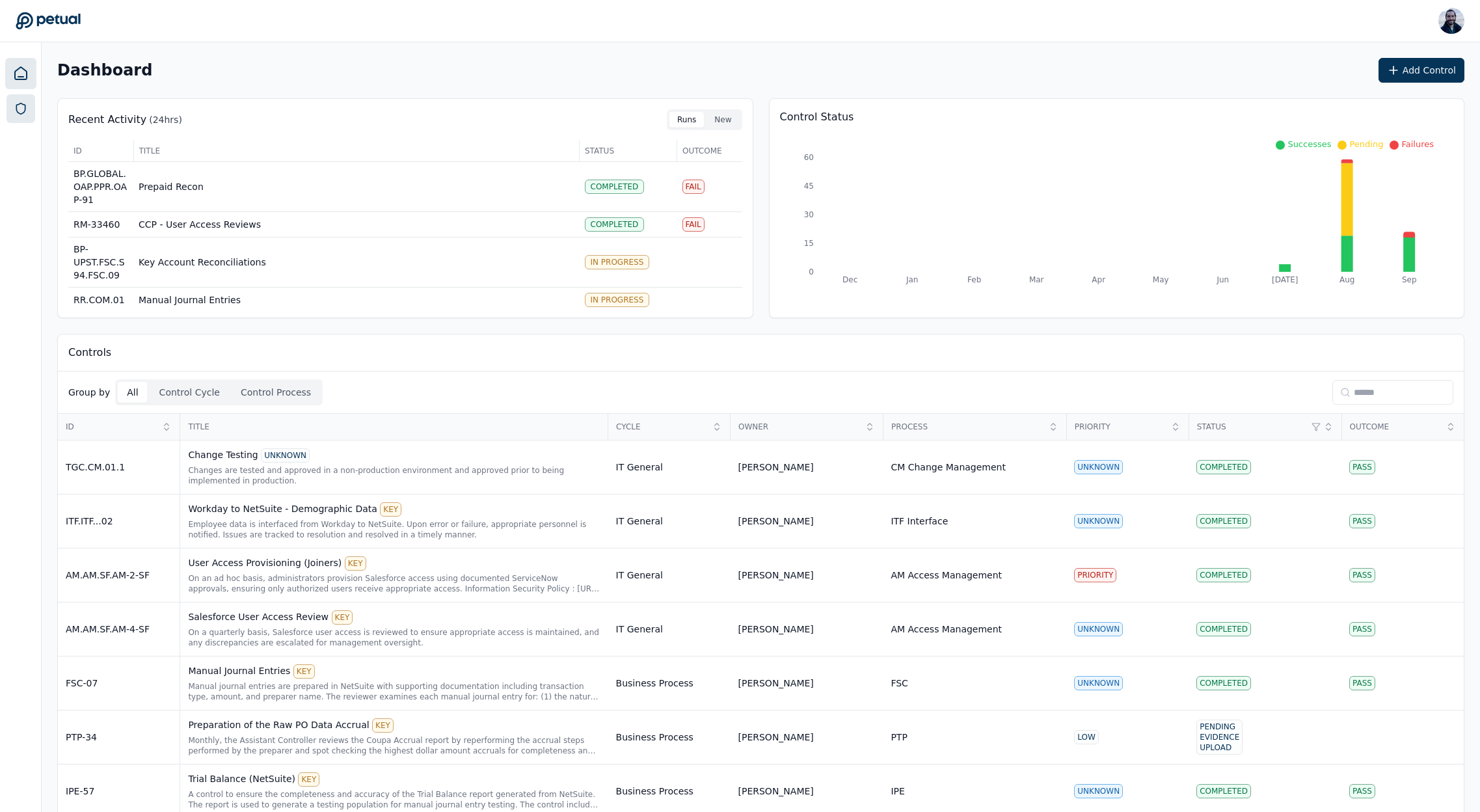
click at [27, 104] on icon at bounding box center [20, 109] width 13 height 13
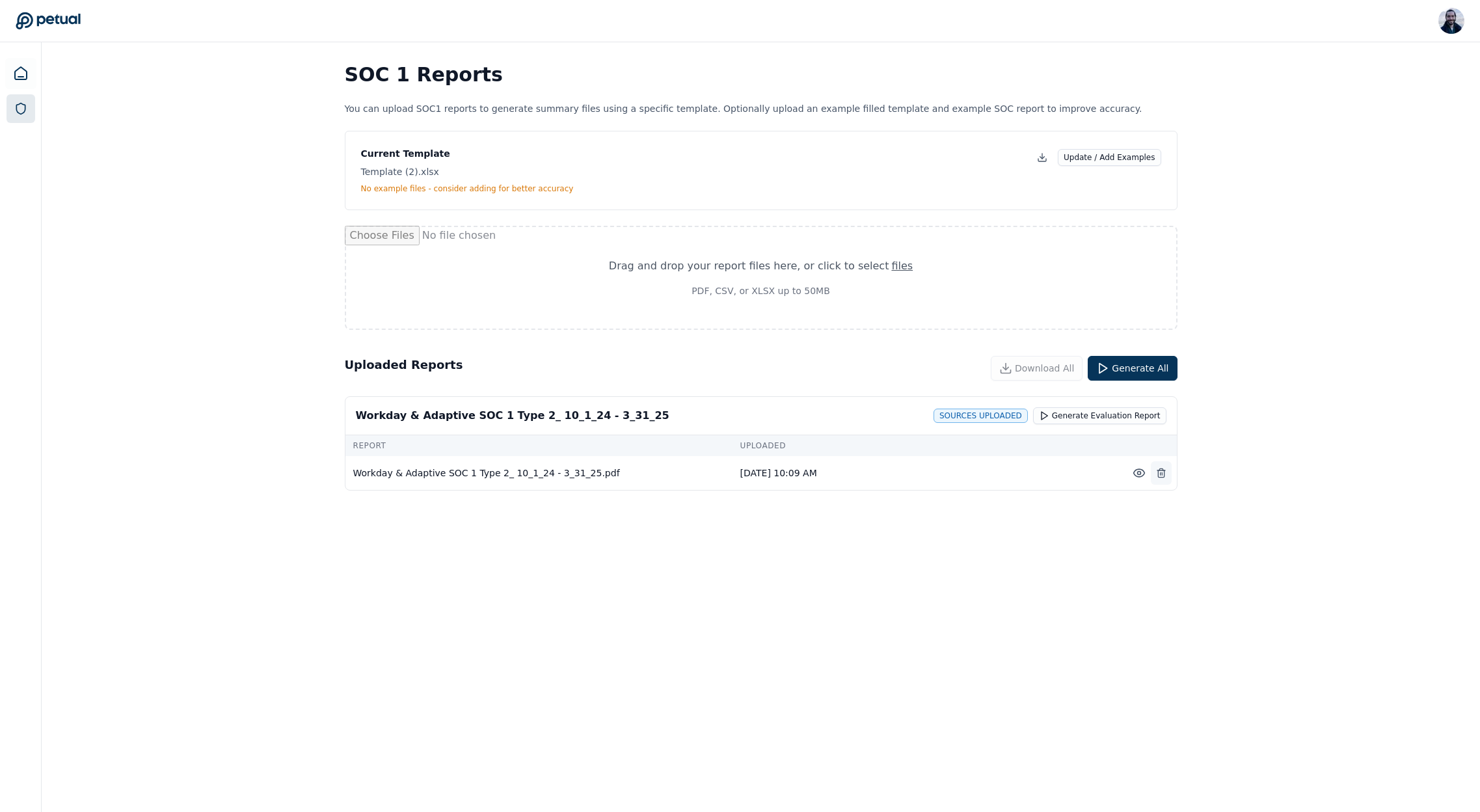
click at [1166, 475] on button at bounding box center [1160, 472] width 21 height 23
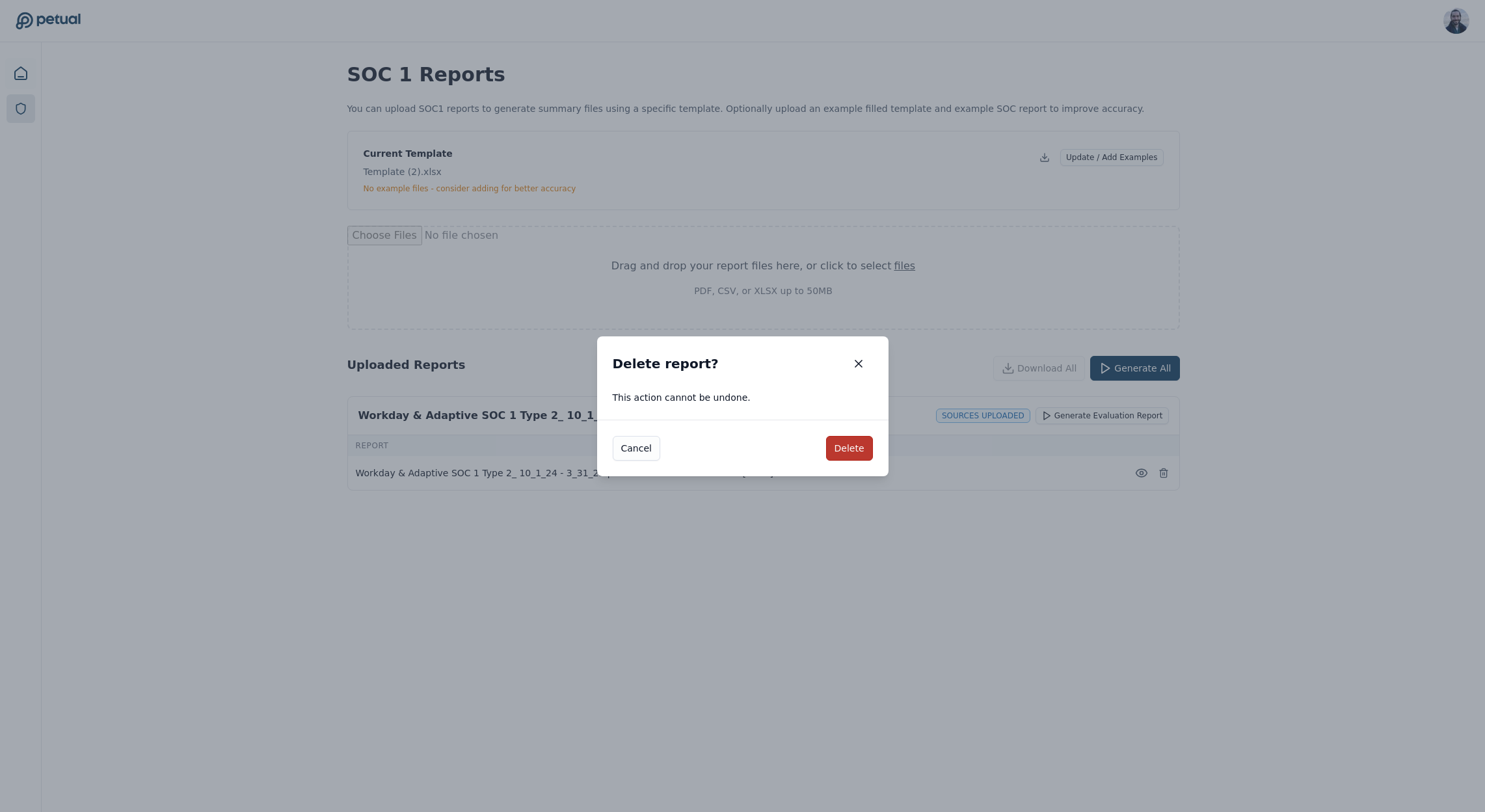
click at [852, 442] on button "Delete" at bounding box center [849, 448] width 47 height 25
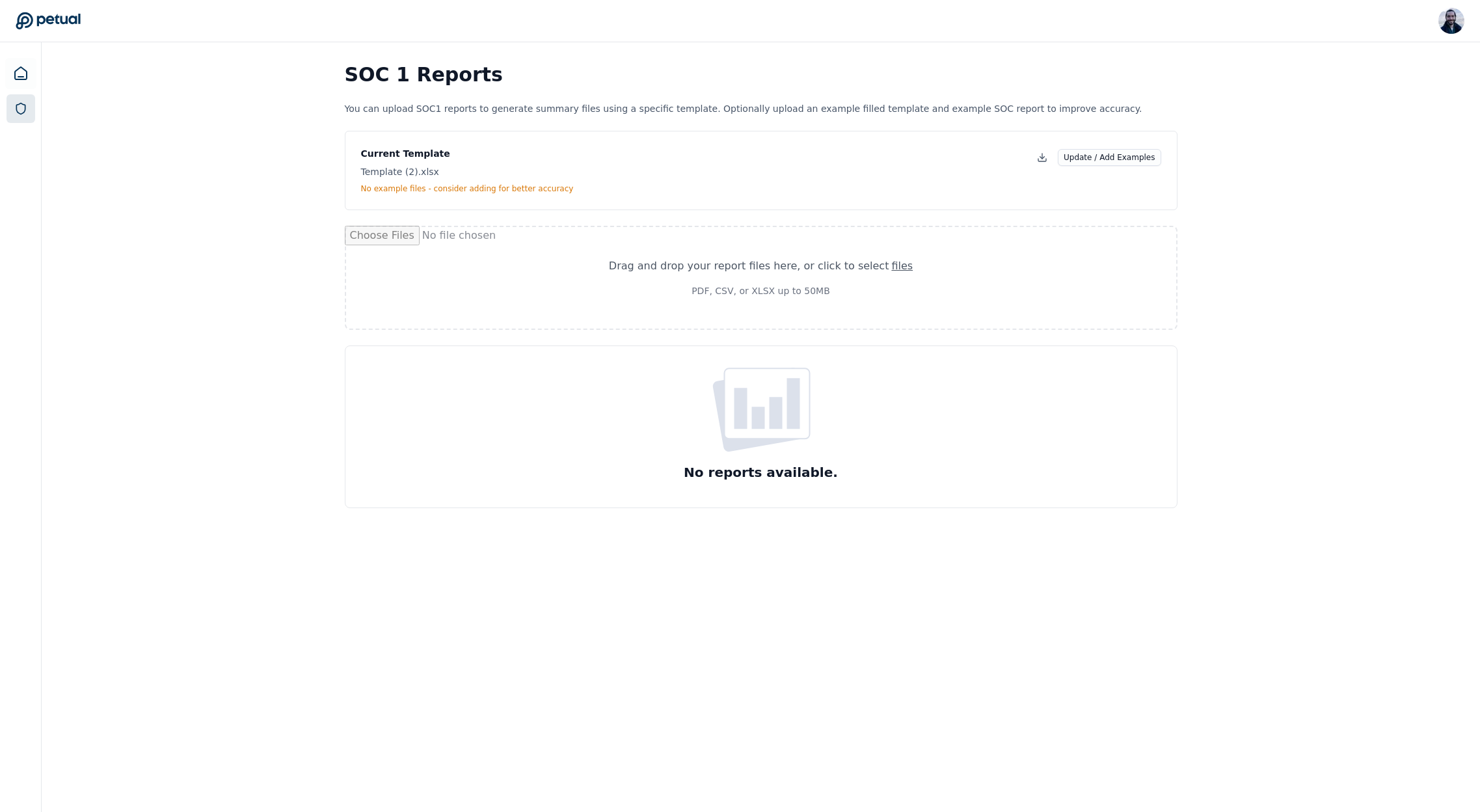
click at [448, 76] on h1 "SOC 1 Reports" at bounding box center [760, 74] width 832 height 23
click at [1104, 159] on button "Update / Add Examples" at bounding box center [1110, 157] width 103 height 17
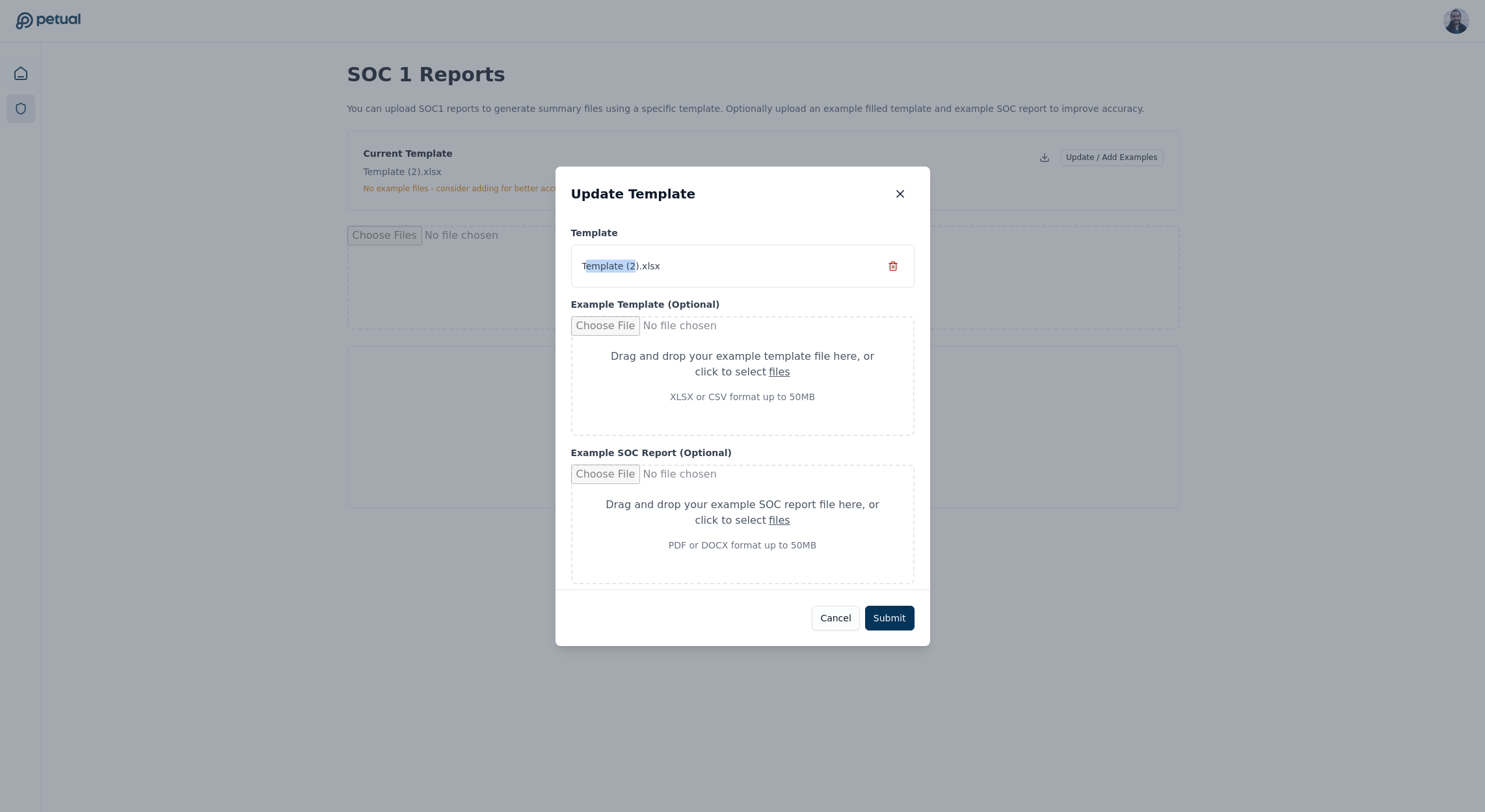
drag, startPoint x: 588, startPoint y: 265, endPoint x: 633, endPoint y: 266, distance: 45.0
click at [633, 266] on span "Template (2).xlsx" at bounding box center [621, 266] width 78 height 13
click at [891, 264] on icon at bounding box center [893, 265] width 10 height 10
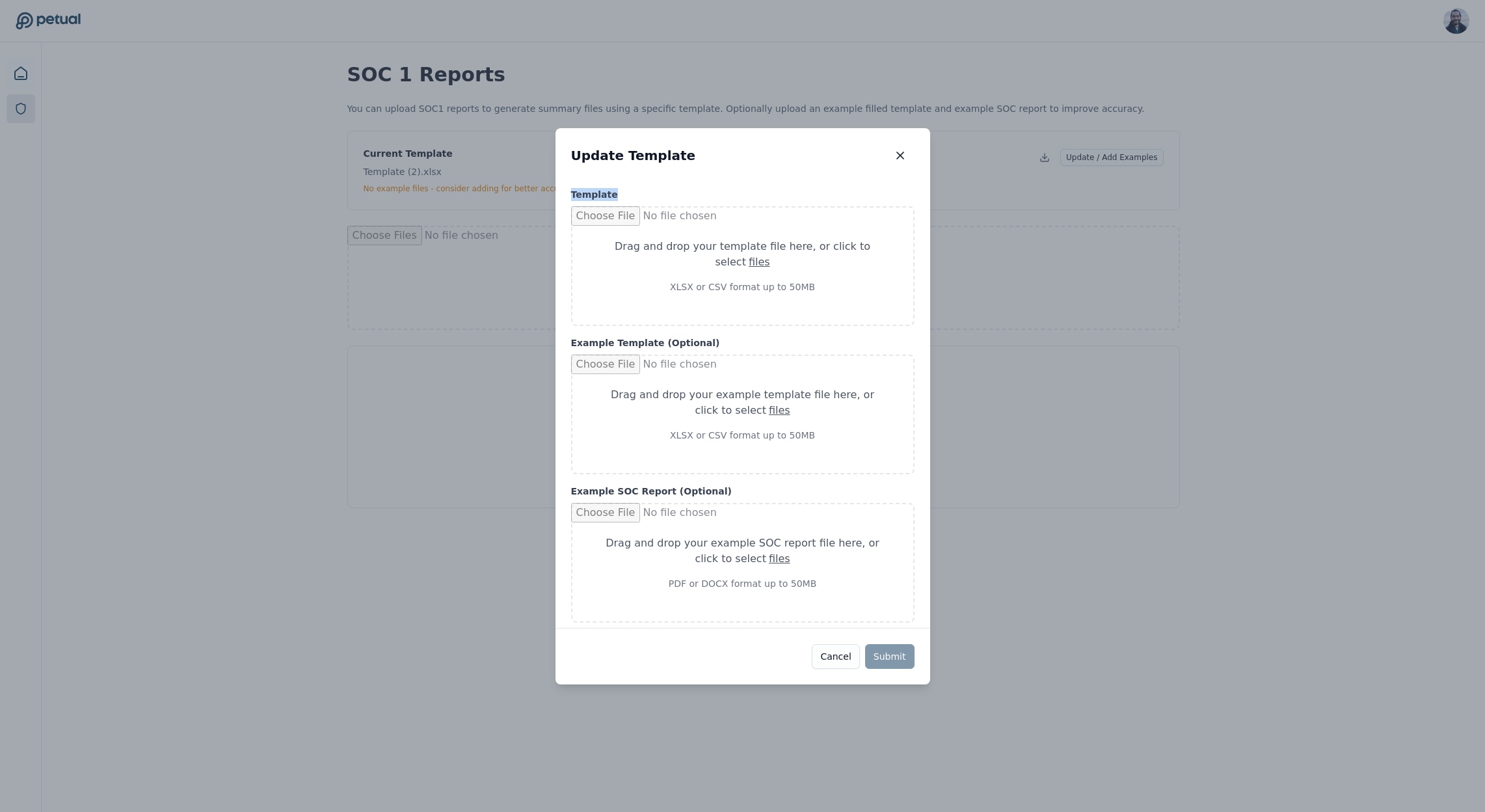
drag, startPoint x: 568, startPoint y: 194, endPoint x: 628, endPoint y: 200, distance: 60.3
click at [628, 200] on div "Template Drag and drop your template file here , or click to select files XLSX …" at bounding box center [743, 257] width 375 height 149
click at [772, 244] on div "Drag and drop your template file here , or click to select files" at bounding box center [742, 254] width 278 height 31
type input "**********"
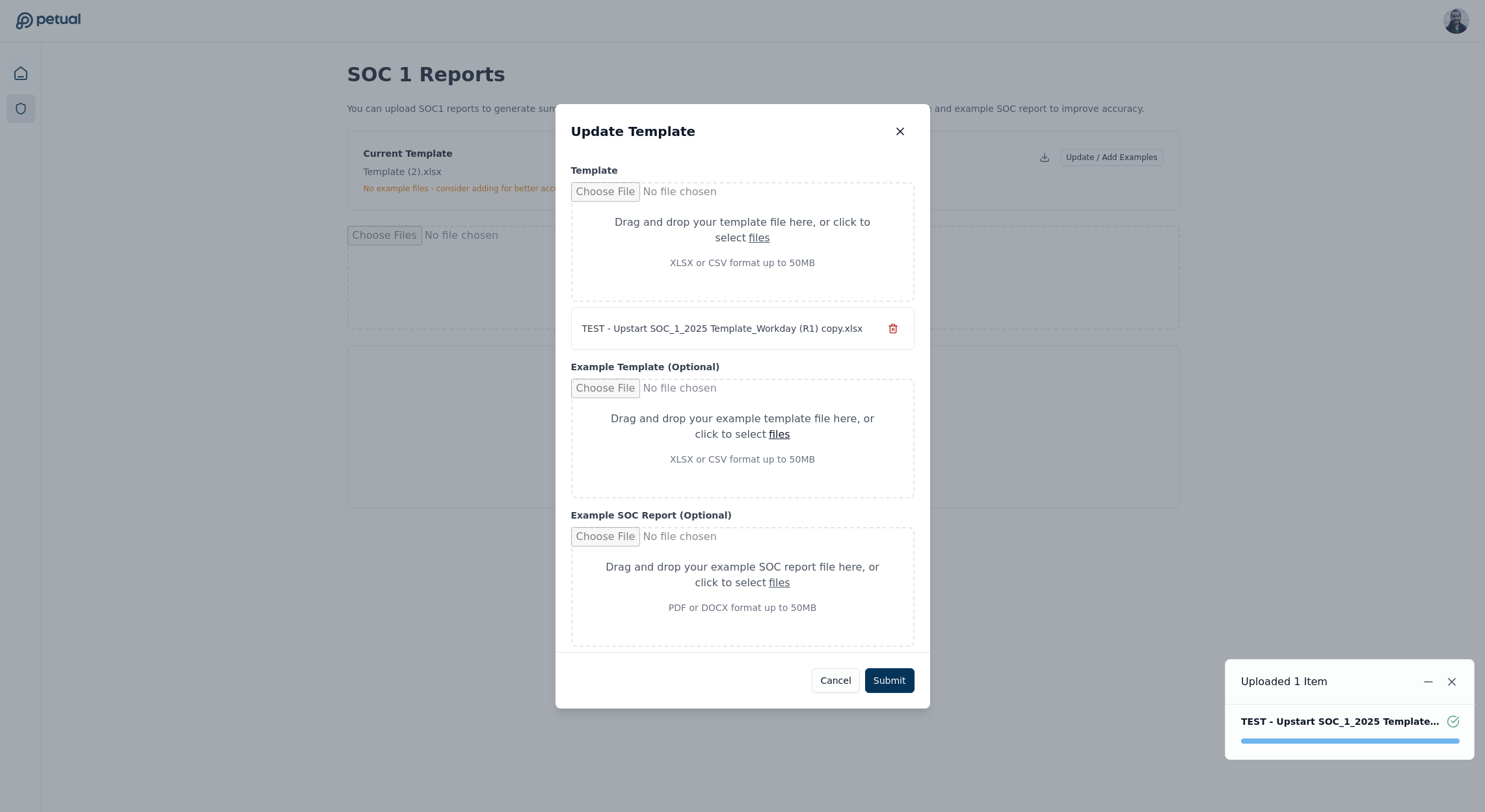
click at [769, 430] on div "files" at bounding box center [779, 434] width 21 height 16
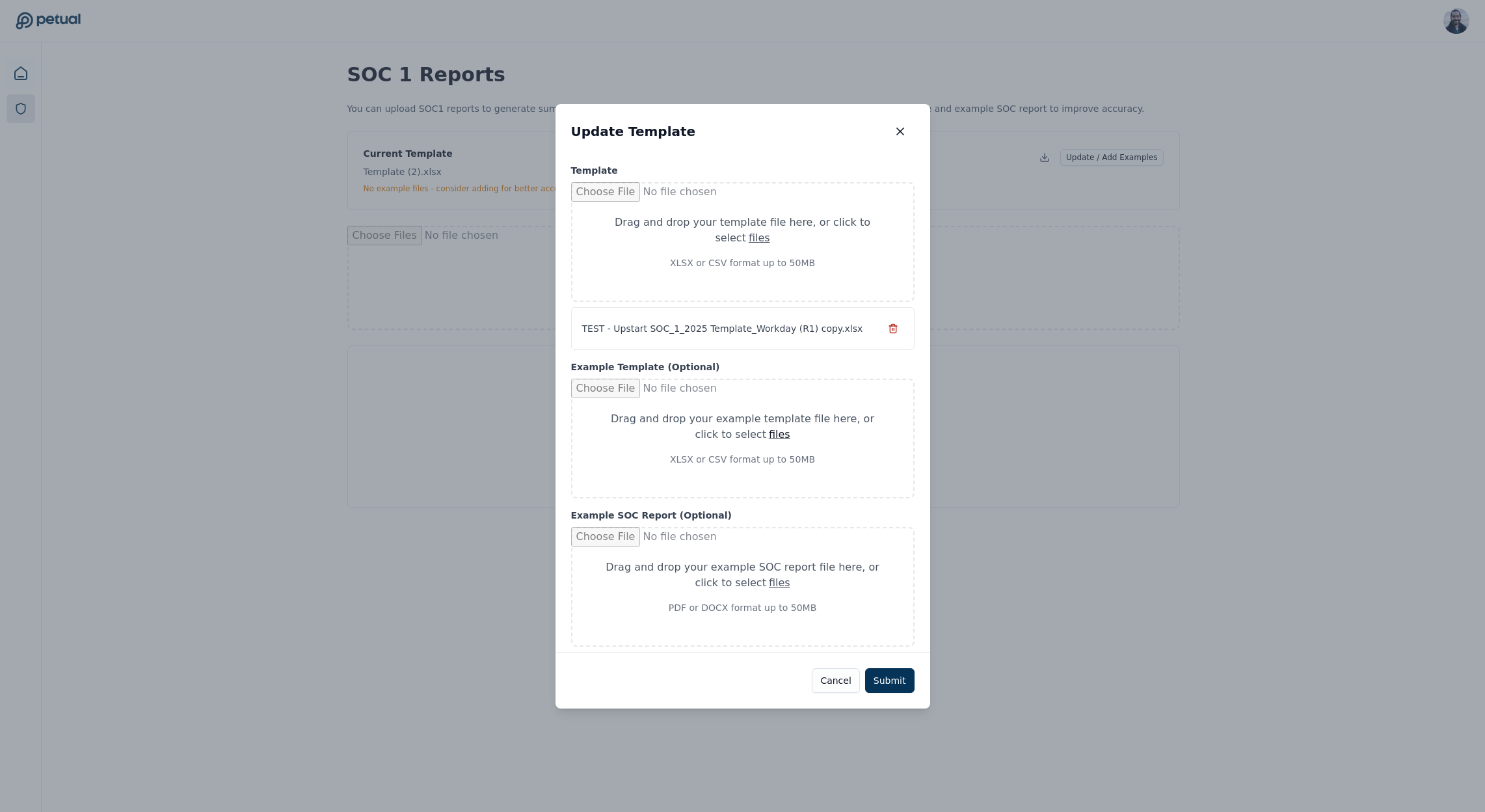
type input "**********"
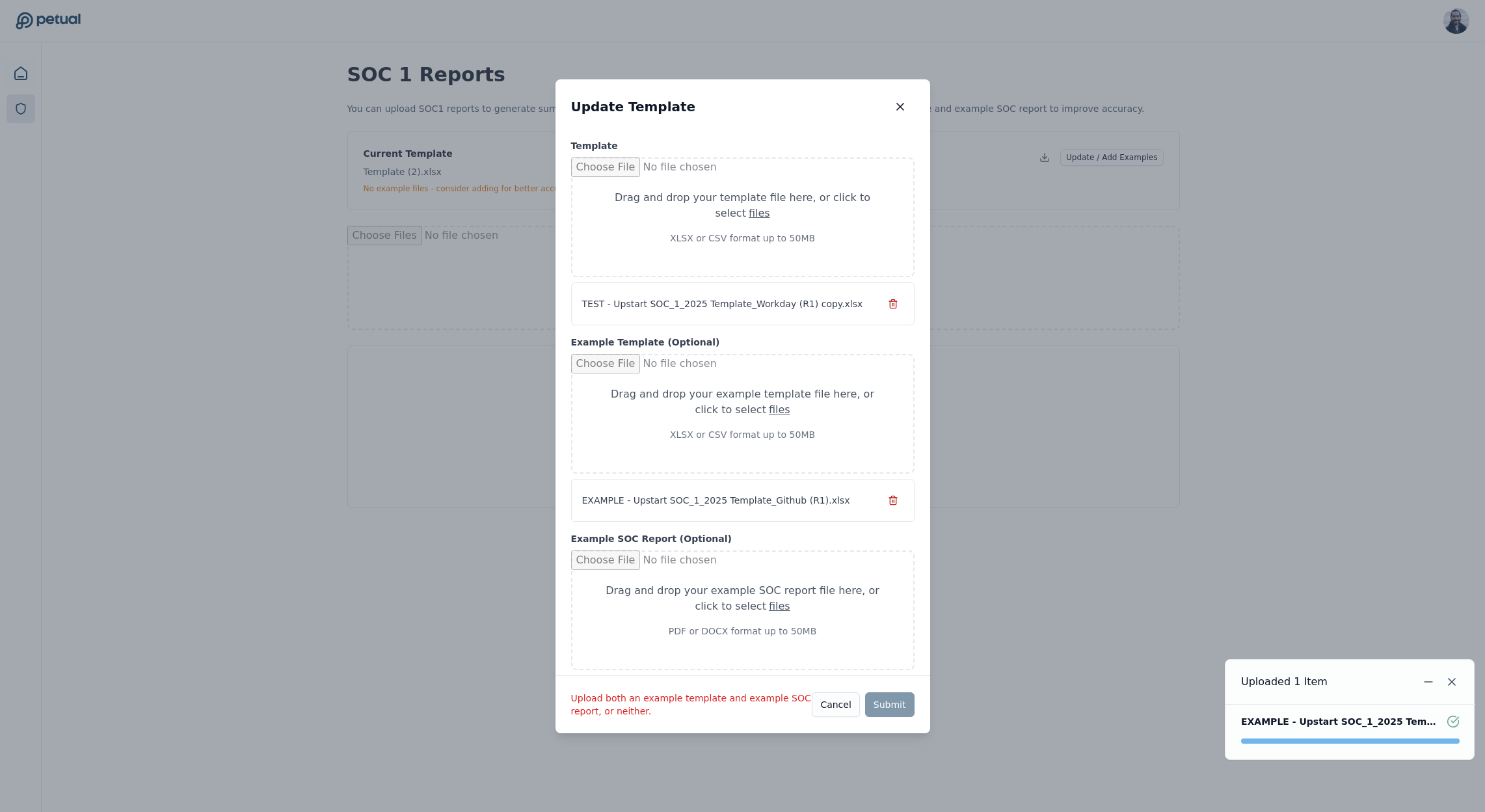
click at [695, 608] on div "Drag and drop your example SOC report file here , or click to select files" at bounding box center [742, 599] width 278 height 31
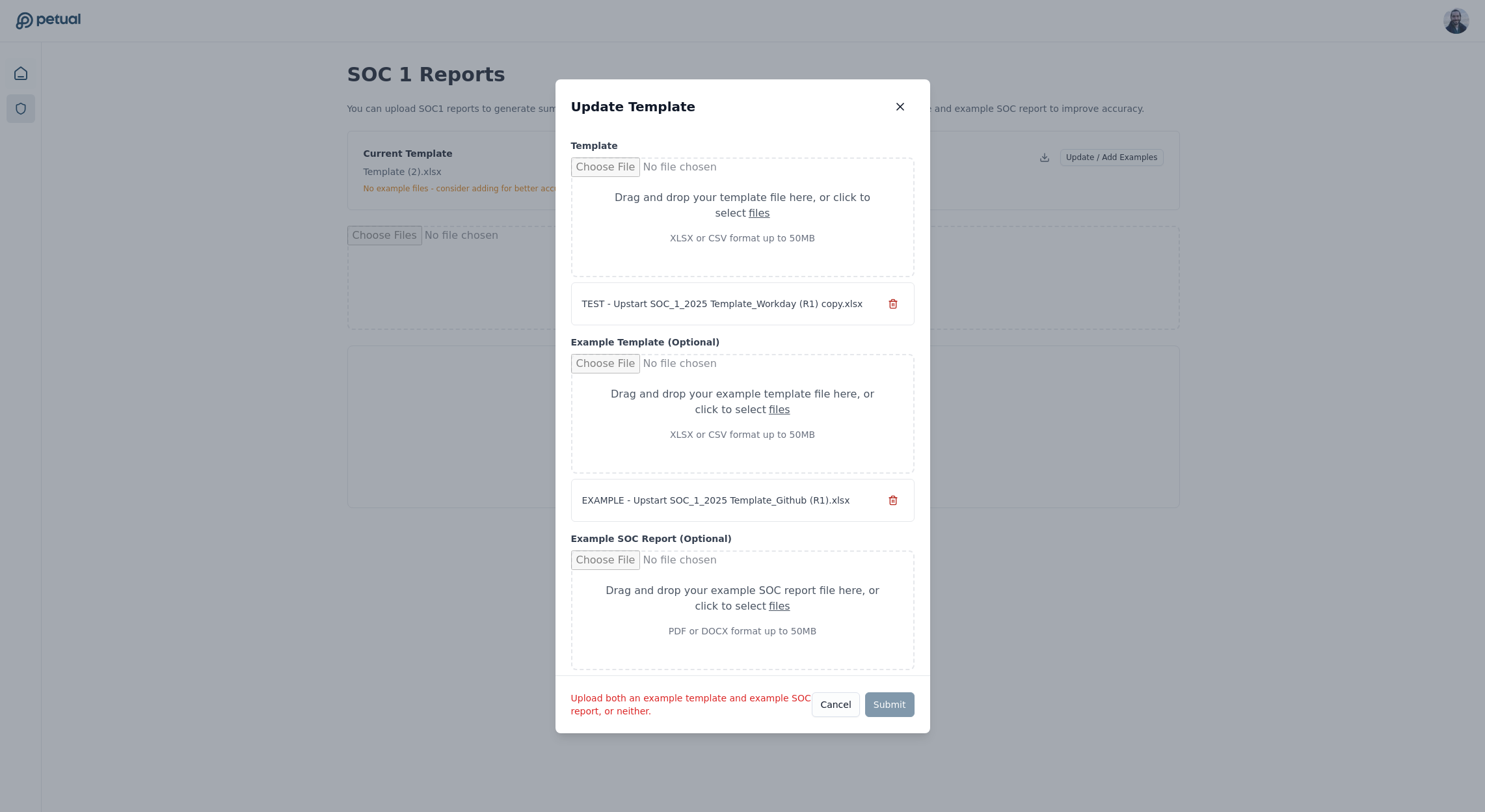
type input "**********"
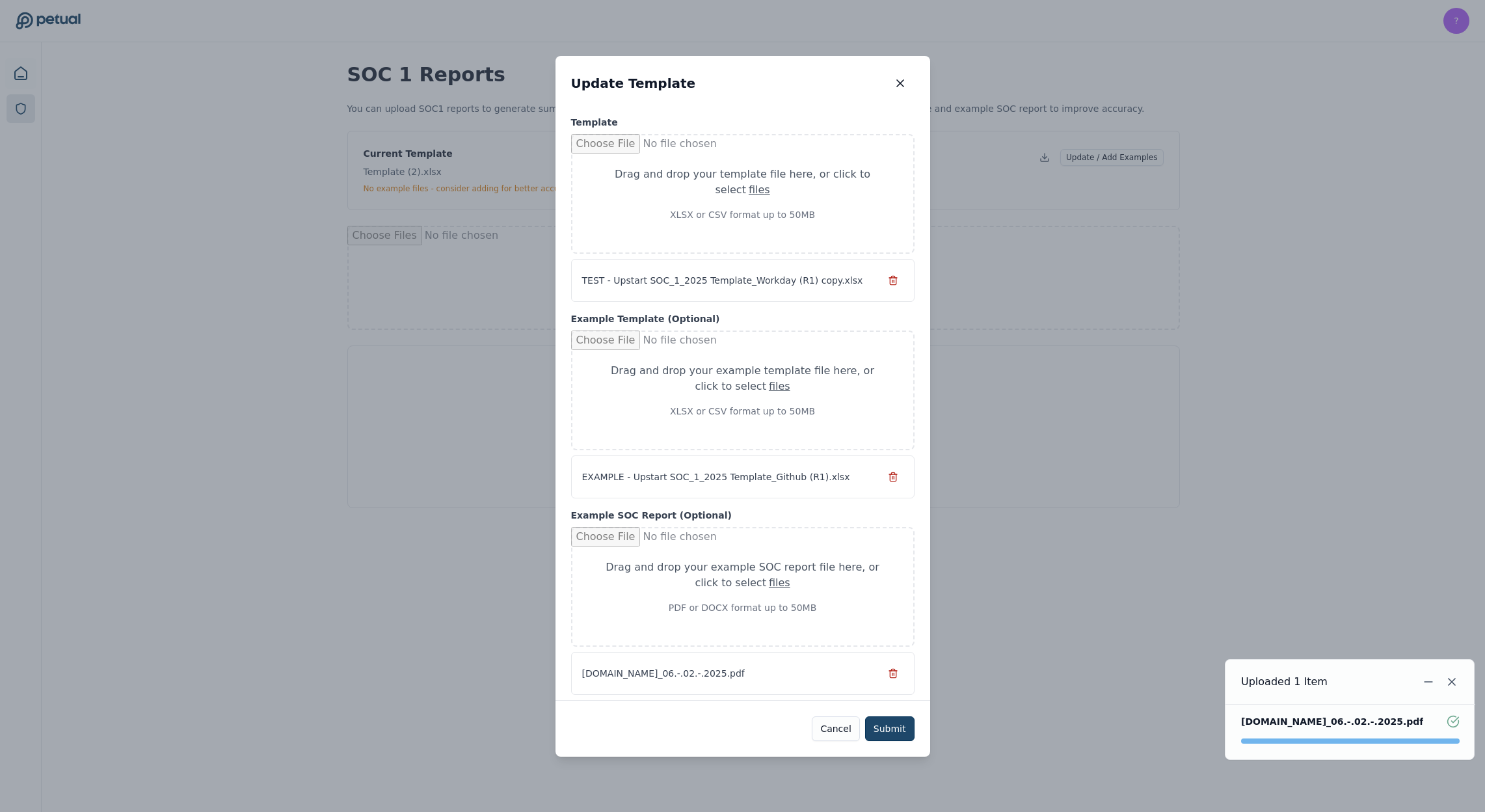
click at [894, 727] on button "Submit" at bounding box center [890, 728] width 50 height 25
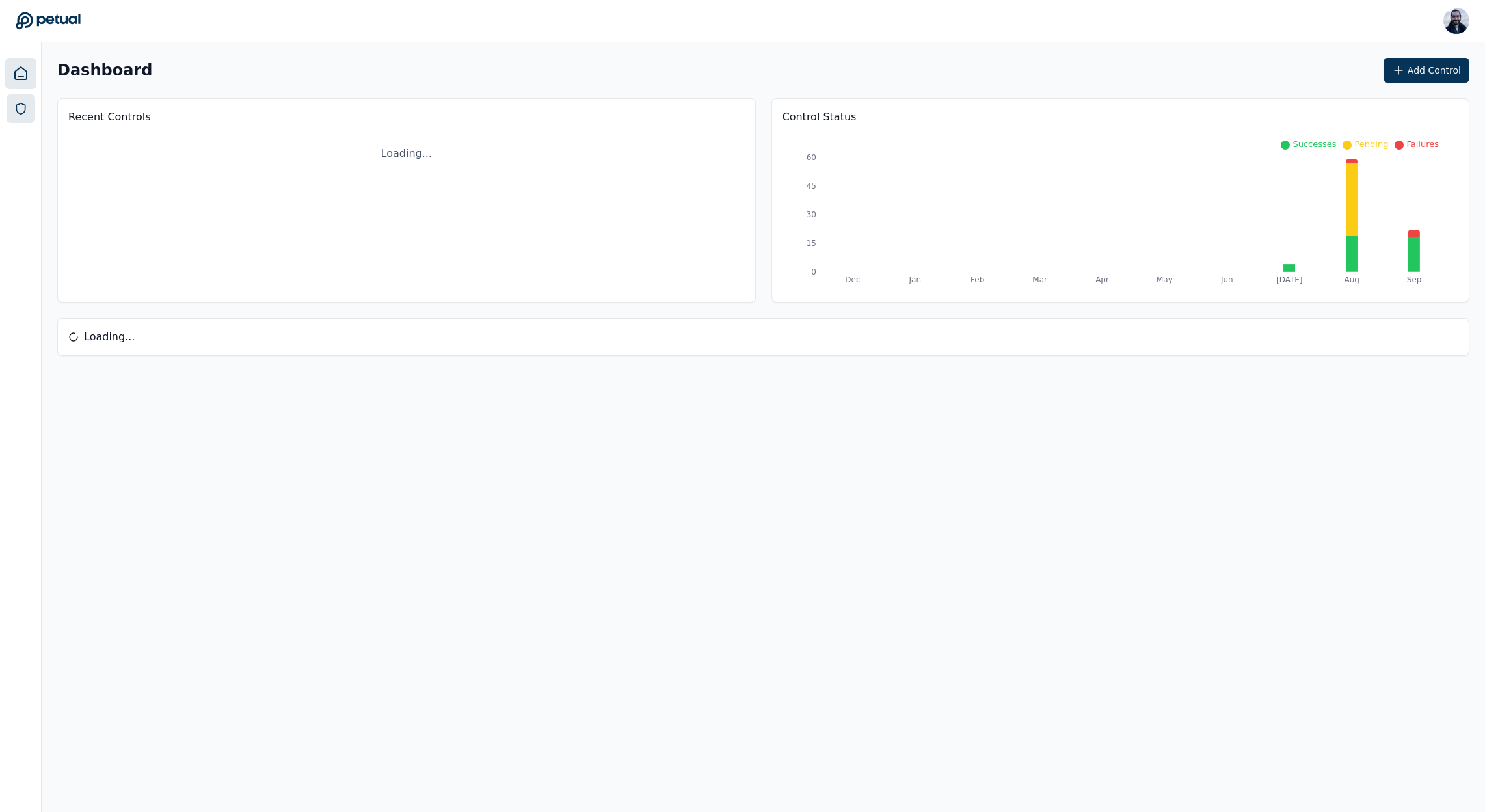
click at [30, 107] on link at bounding box center [20, 108] width 29 height 29
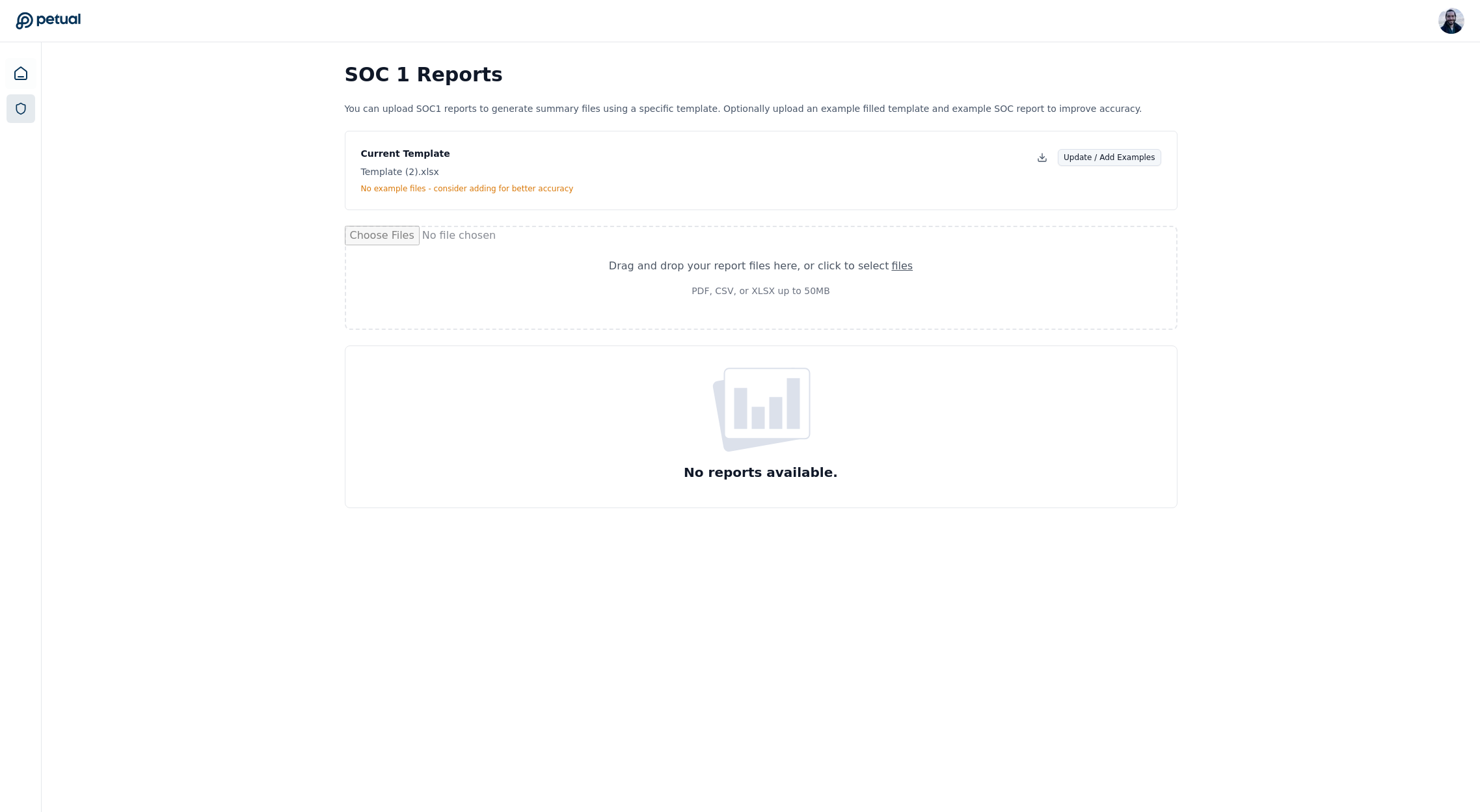
click at [1112, 155] on button "Update / Add Examples" at bounding box center [1110, 157] width 103 height 17
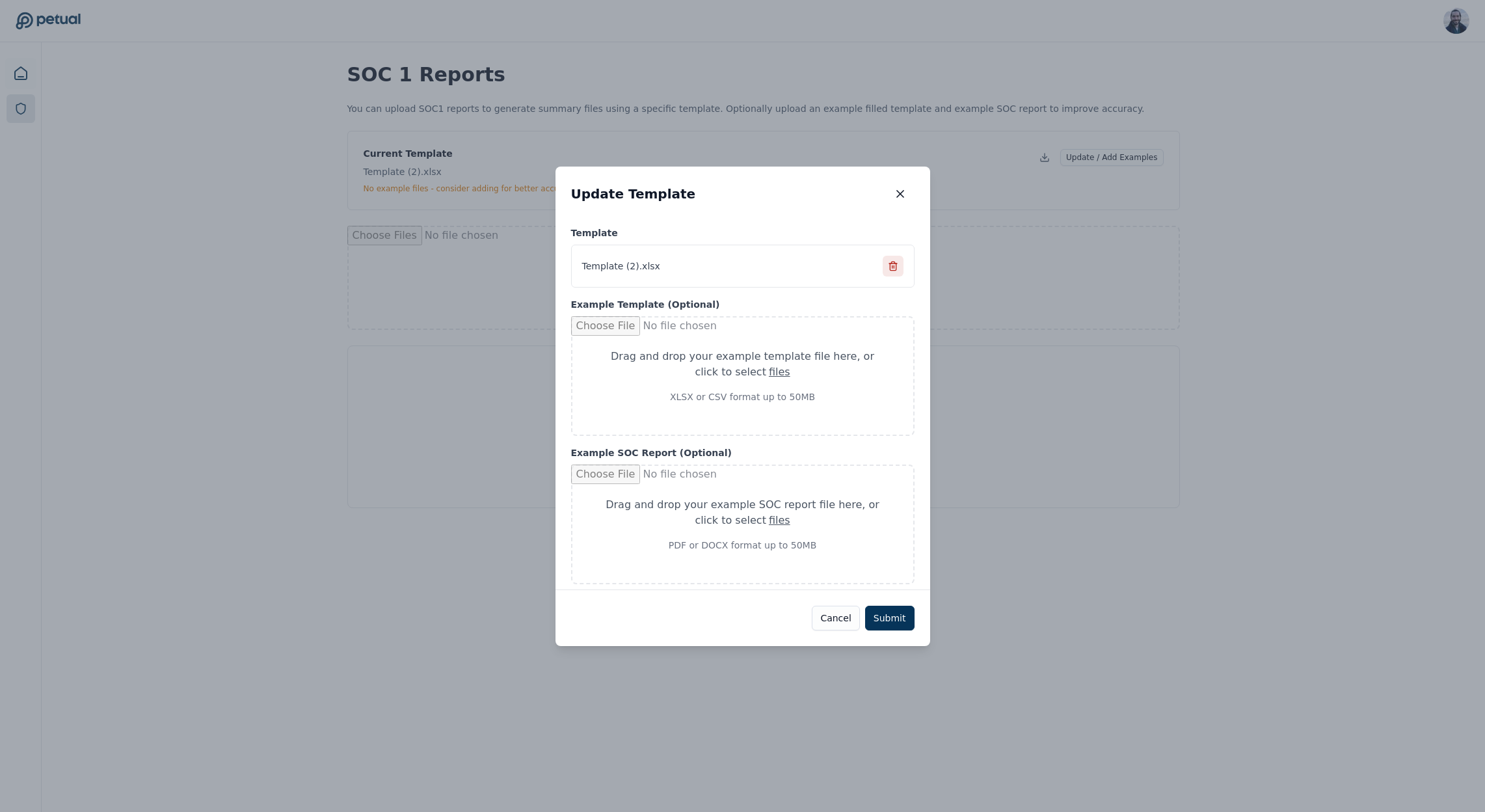
click at [895, 263] on icon at bounding box center [893, 263] width 7 height 0
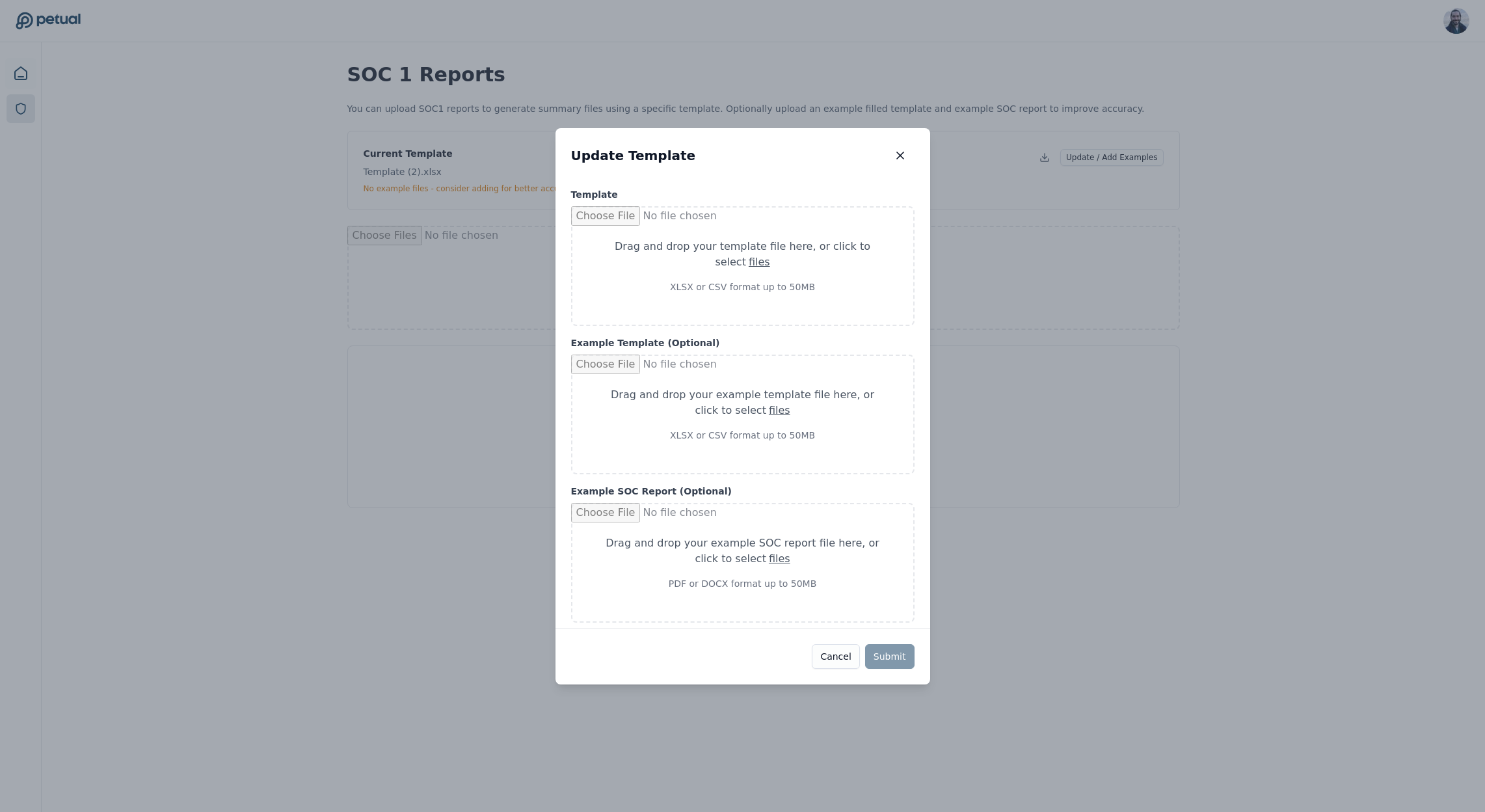
click at [769, 267] on div "Drag and drop your template file here , or click to select files" at bounding box center [742, 254] width 278 height 31
type input "**********"
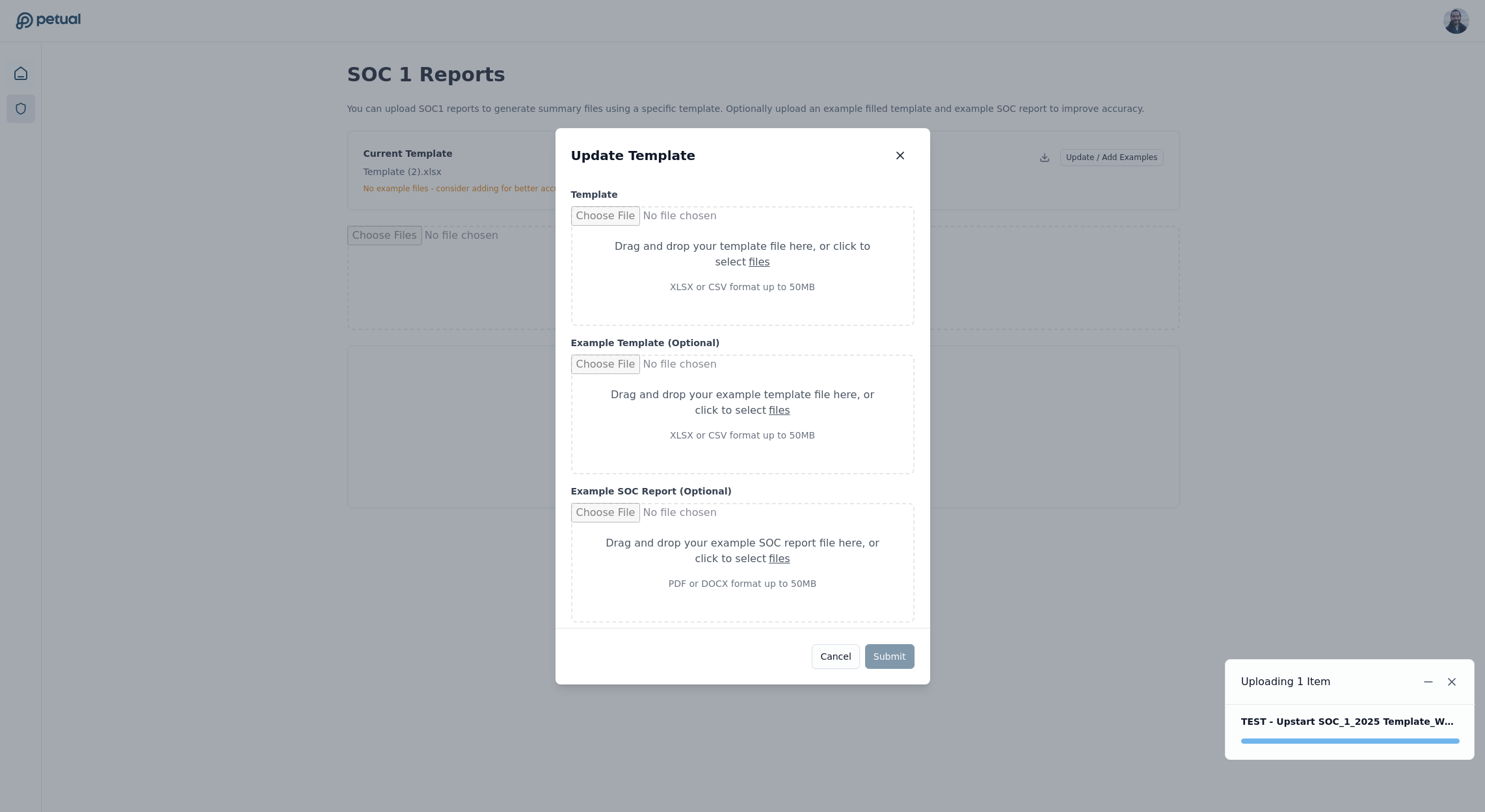
click at [709, 389] on div "Drag and drop your example template file here , or click to select files" at bounding box center [742, 403] width 278 height 31
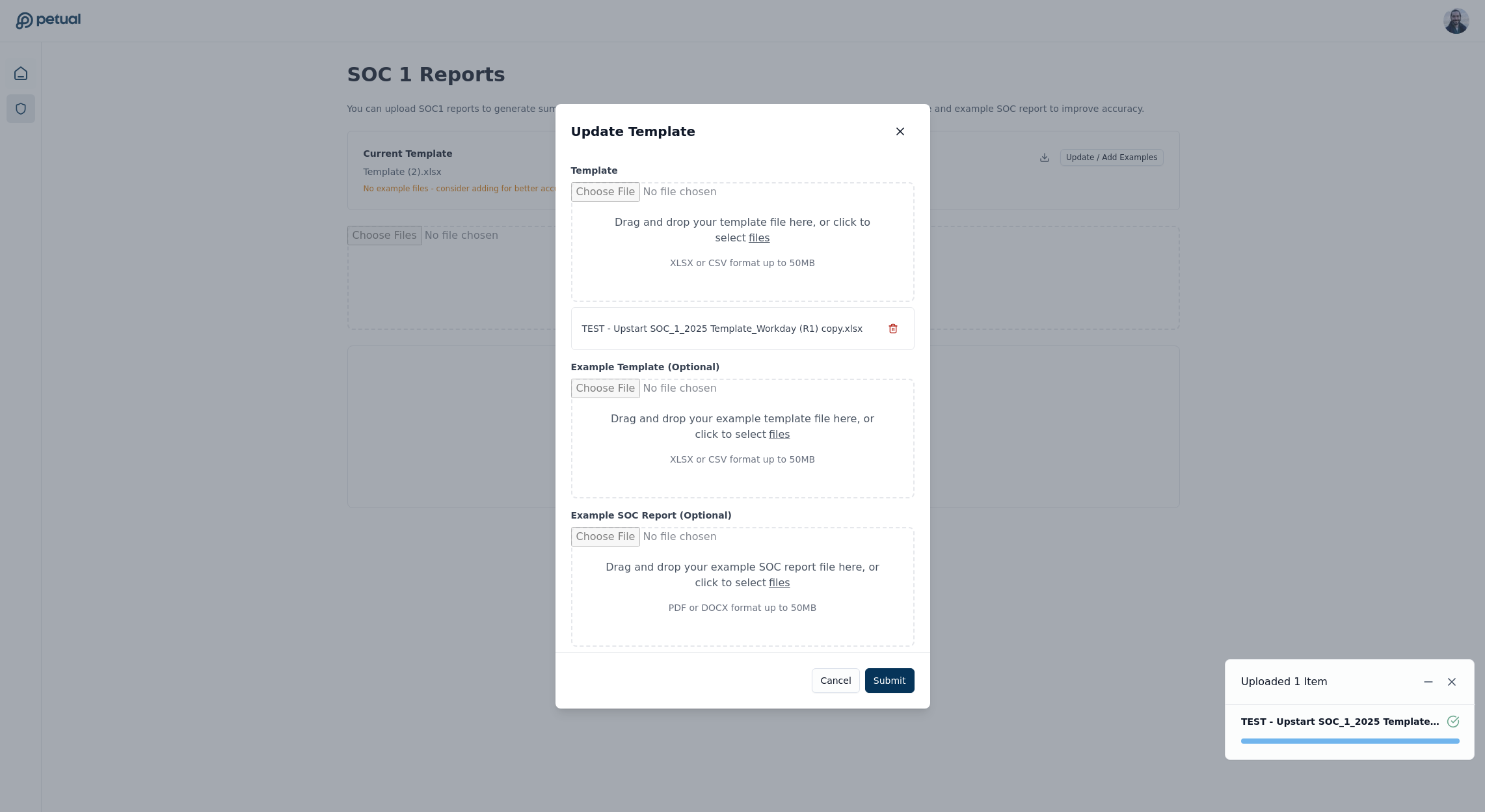
type input "**********"
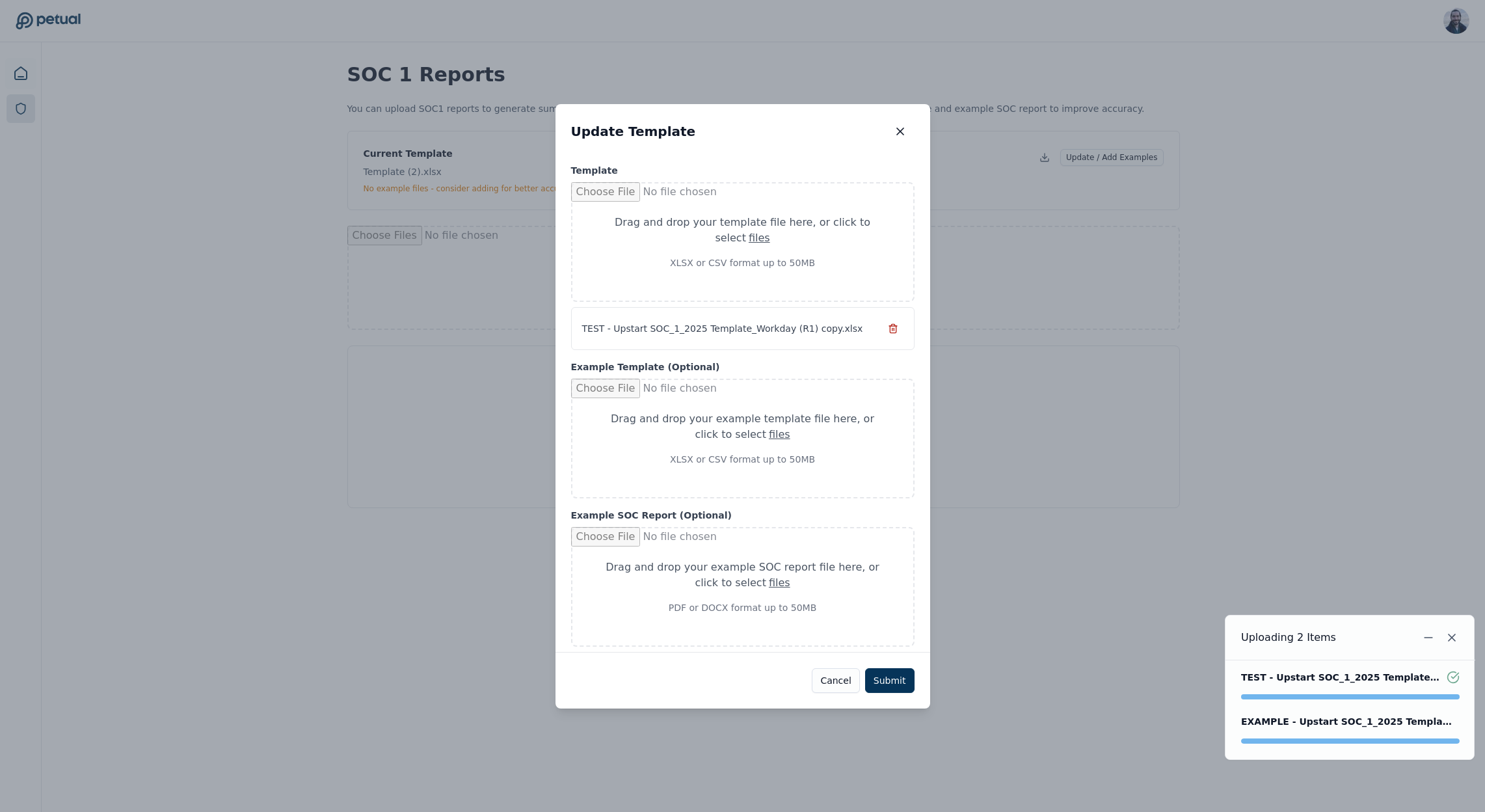
click at [742, 570] on div "Drag and drop your example SOC report file here , or click to select files" at bounding box center [742, 575] width 278 height 31
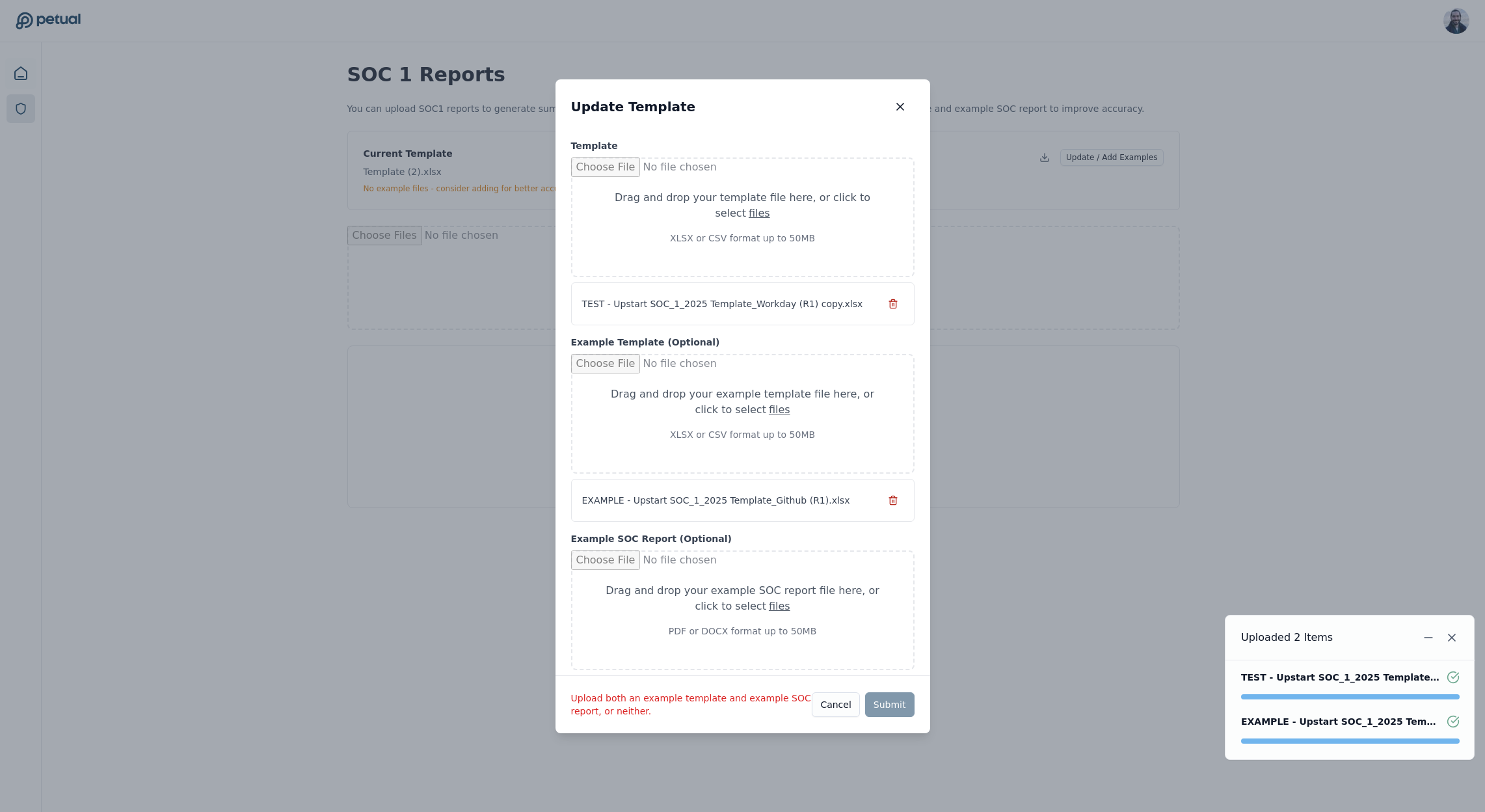
type input "**********"
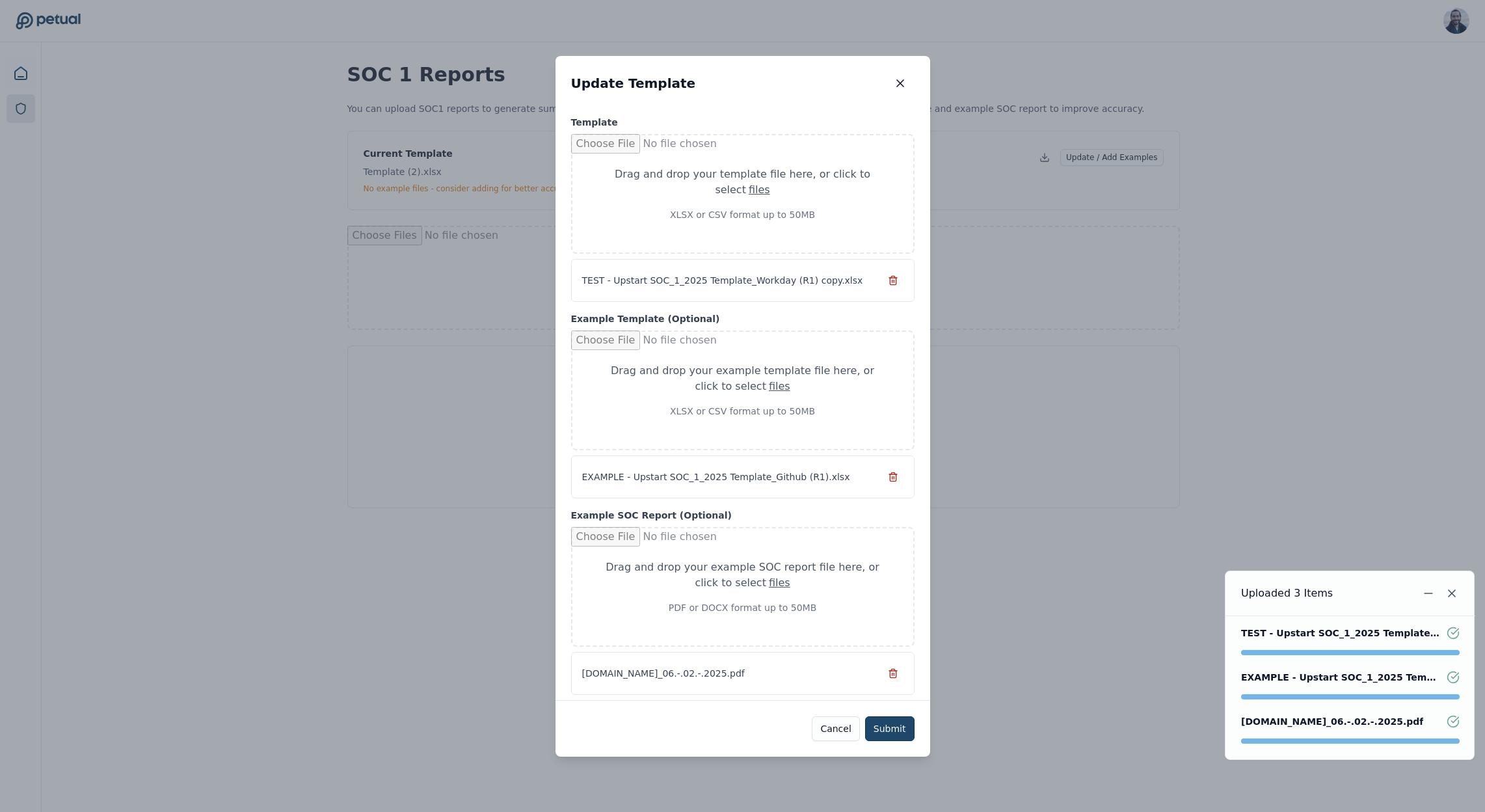
click at [900, 735] on button "Submit" at bounding box center [890, 728] width 50 height 25
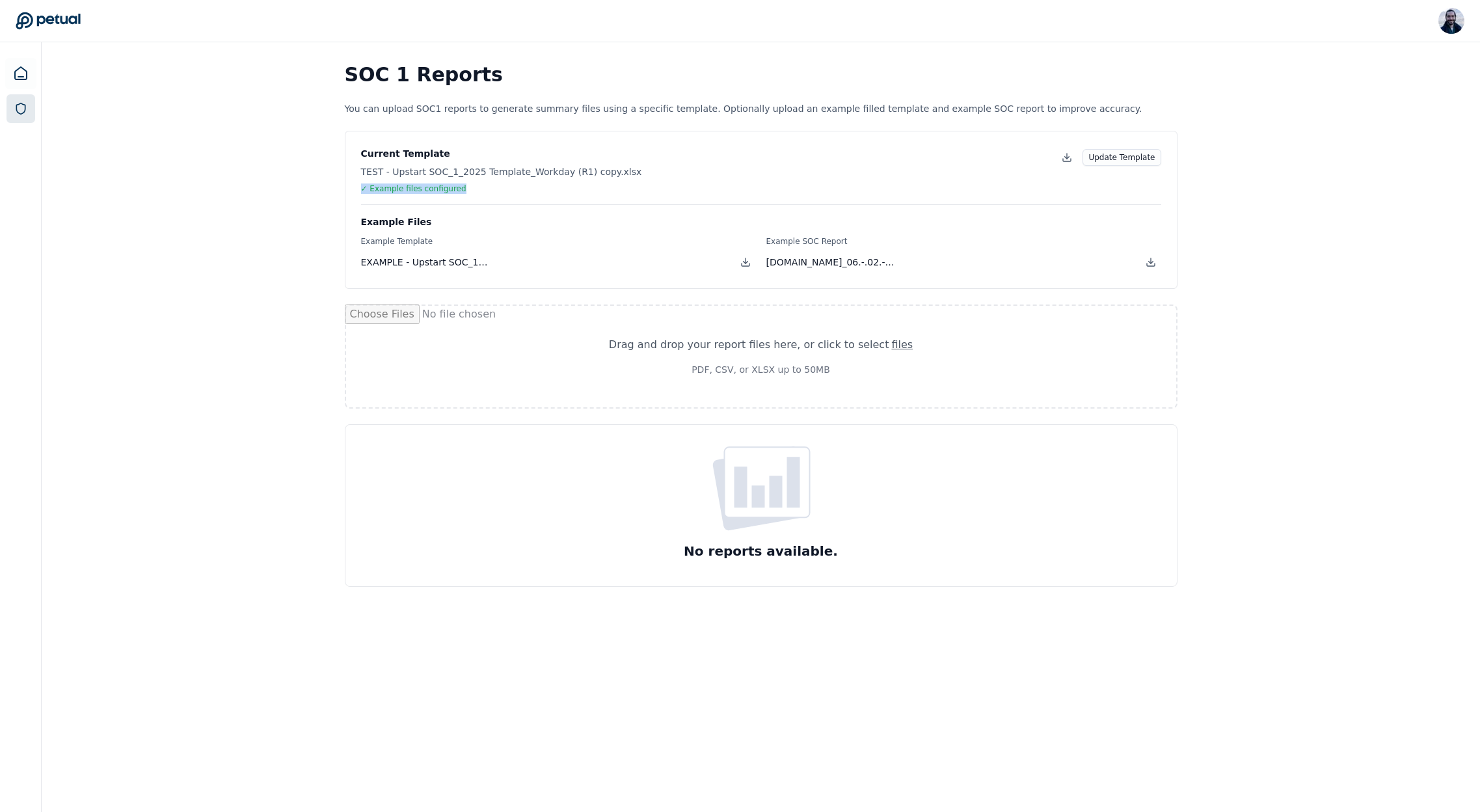
drag, startPoint x: 360, startPoint y: 187, endPoint x: 467, endPoint y: 192, distance: 107.1
click at [467, 192] on div "✓ Example files configured" at bounding box center [502, 188] width 281 height 10
click at [544, 189] on div "✓ Example files configured" at bounding box center [502, 188] width 281 height 10
click at [807, 373] on p "PDF, CSV, or XLSX up to 50MB" at bounding box center [760, 370] width 304 height 13
type input "**********"
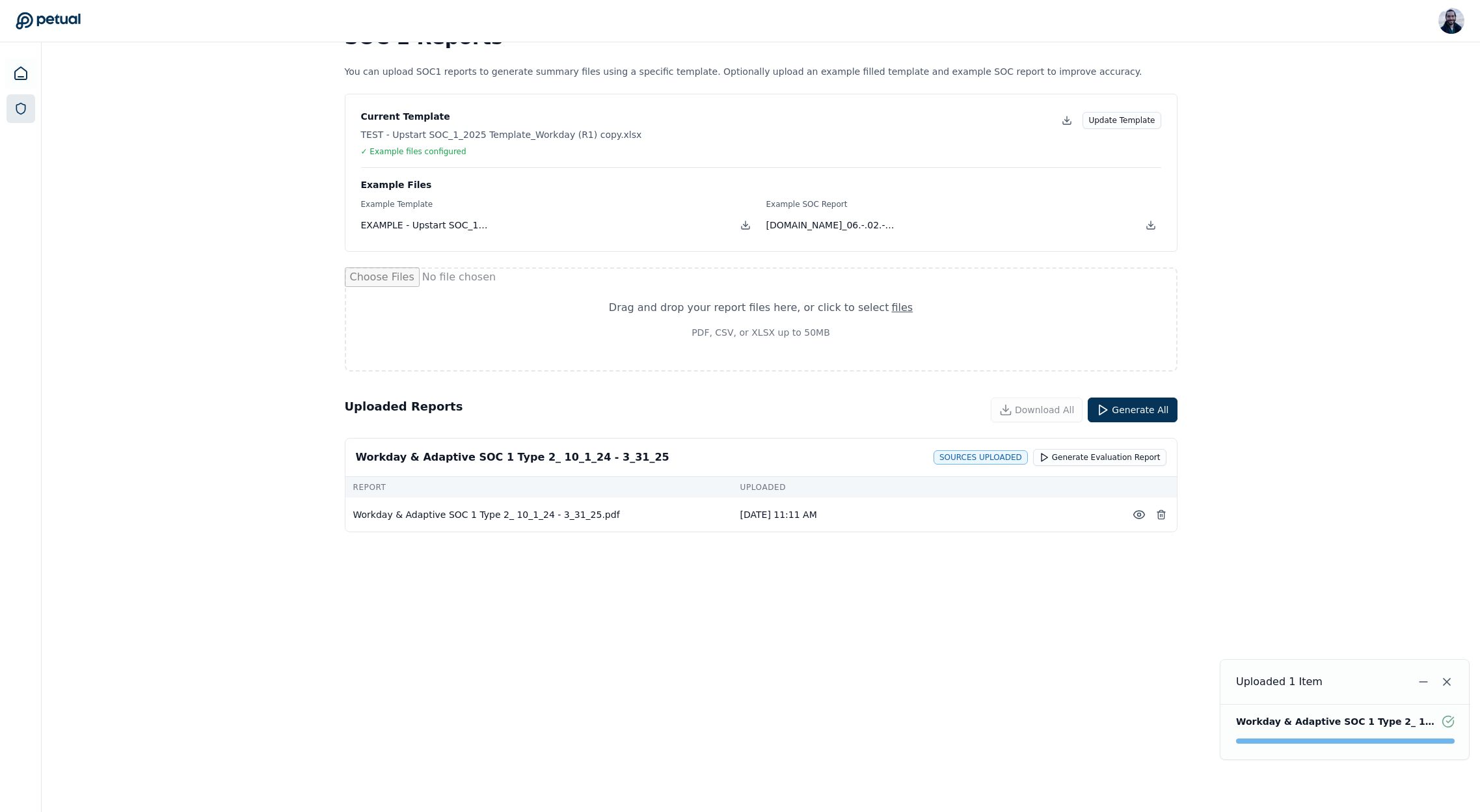
scroll to position [42, 0]
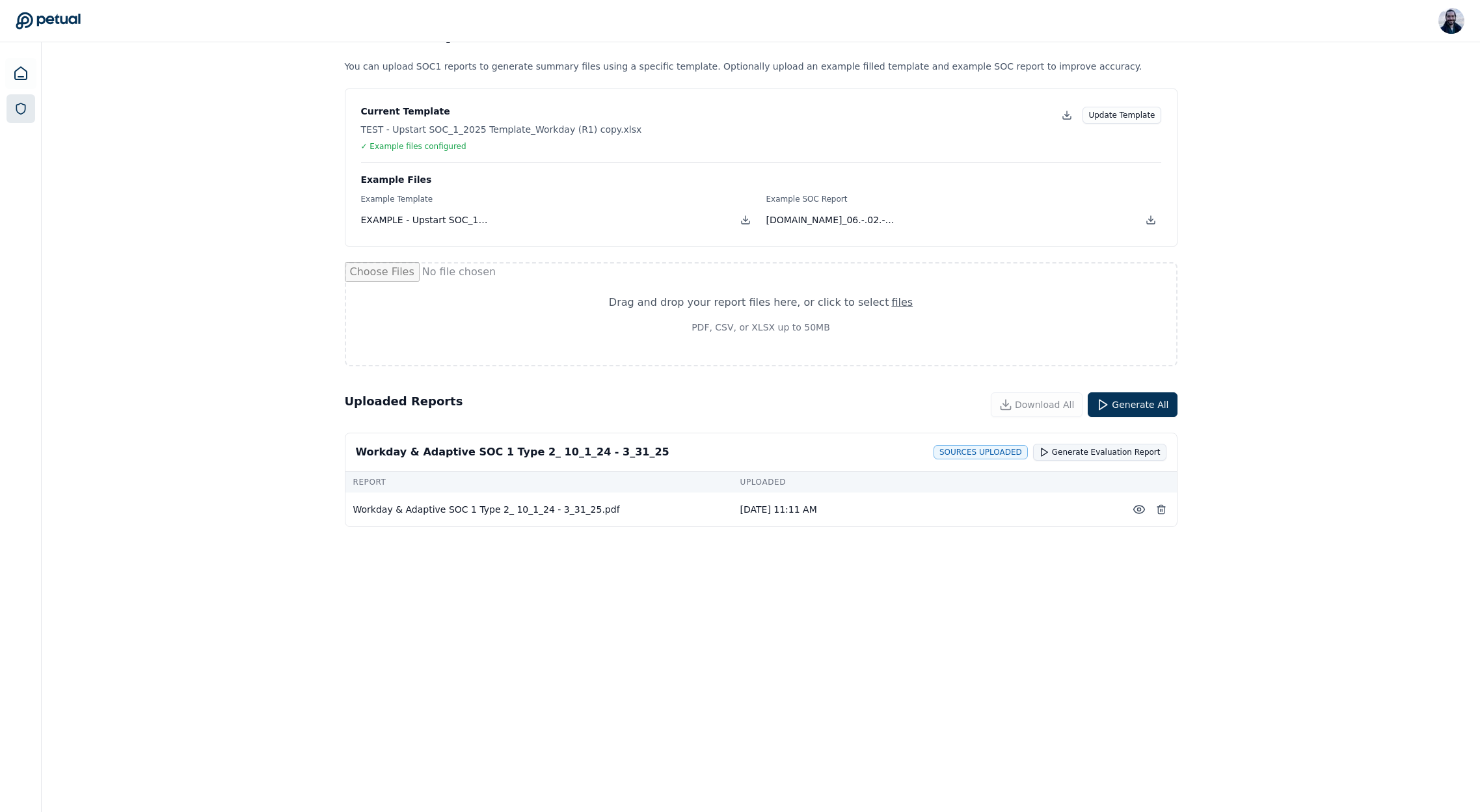
click at [1113, 454] on button "Generate Evaluation Report" at bounding box center [1099, 452] width 133 height 17
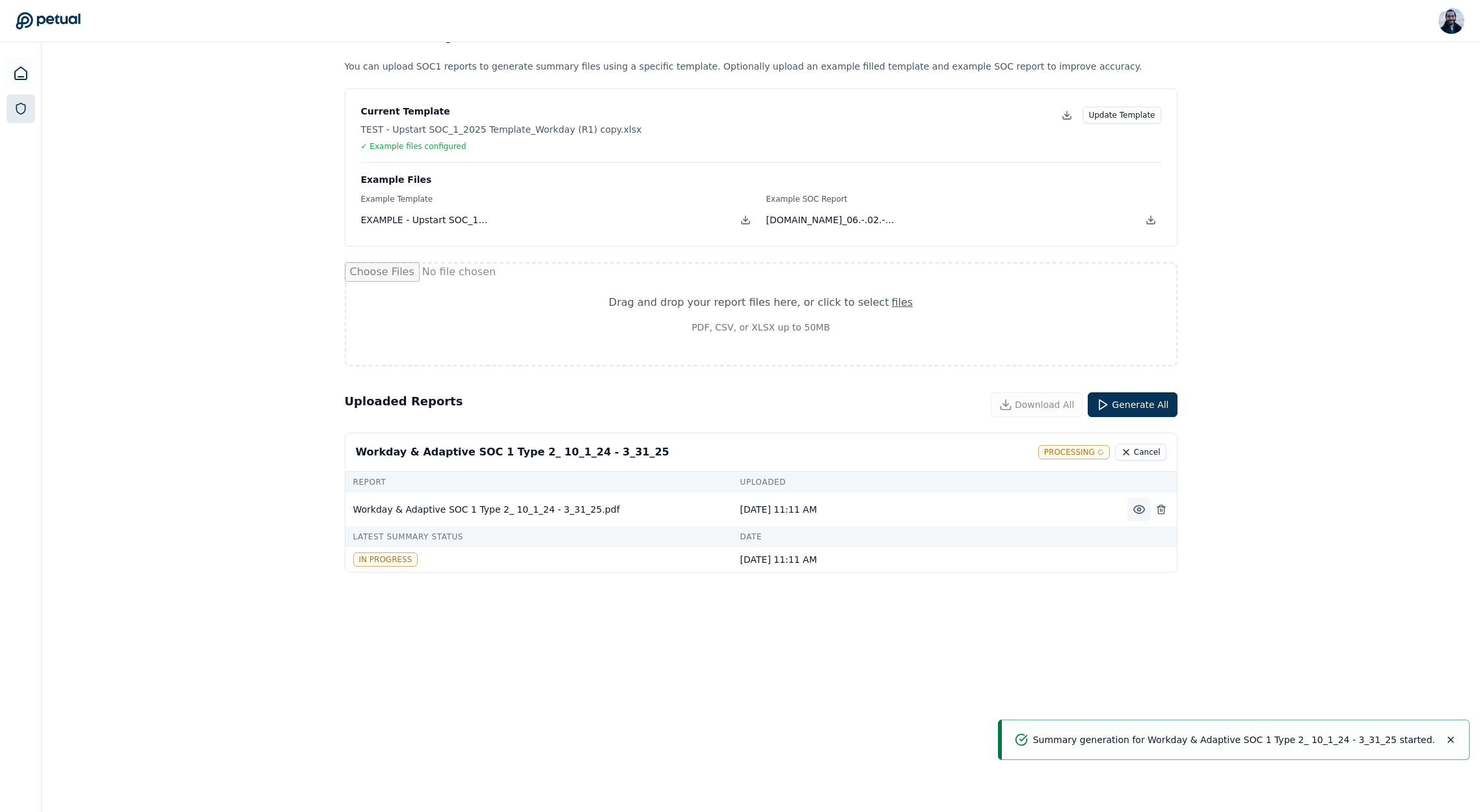
click at [1133, 509] on icon at bounding box center [1139, 509] width 13 height 13
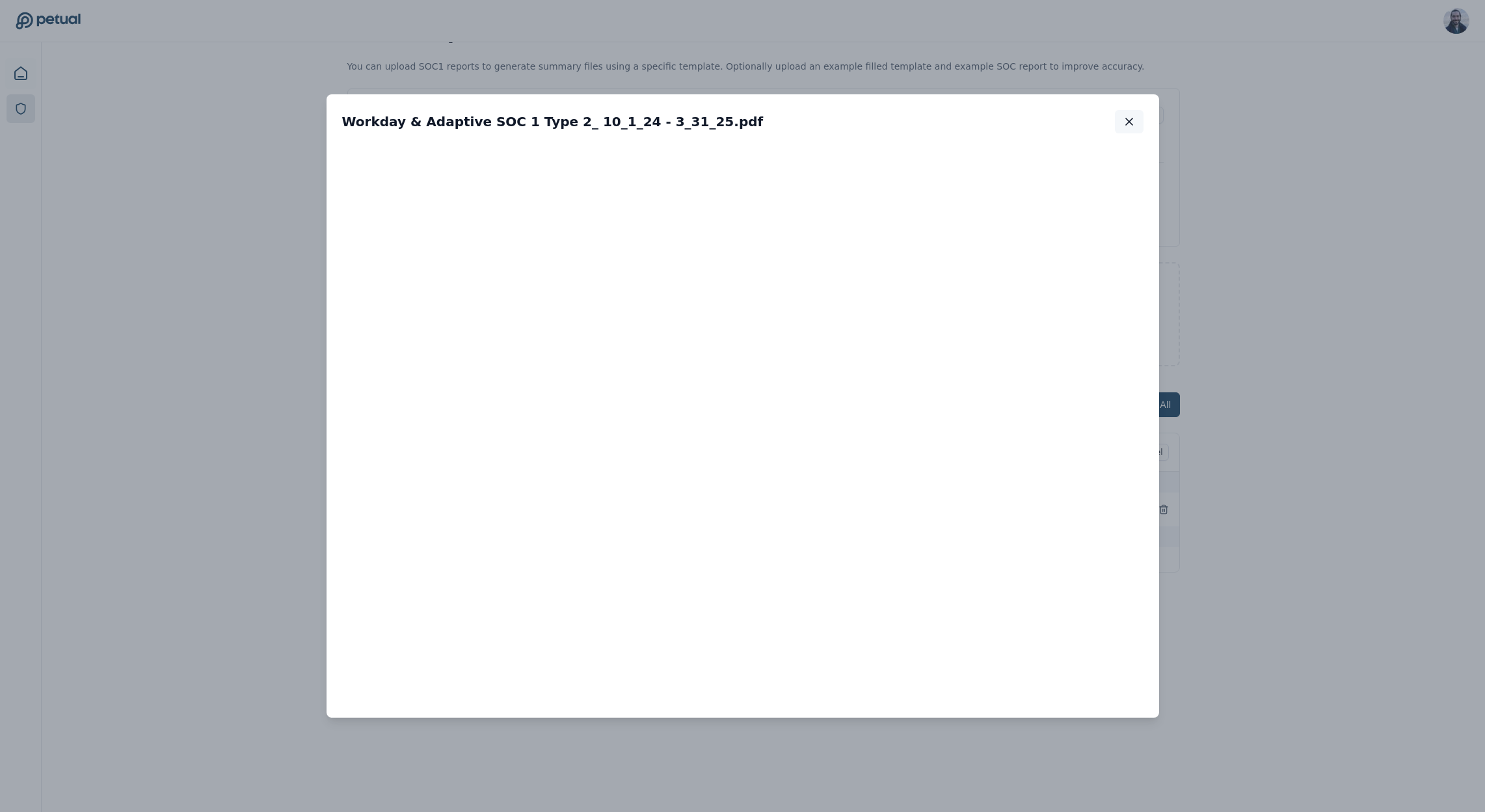
click at [1136, 114] on button "button" at bounding box center [1129, 121] width 29 height 23
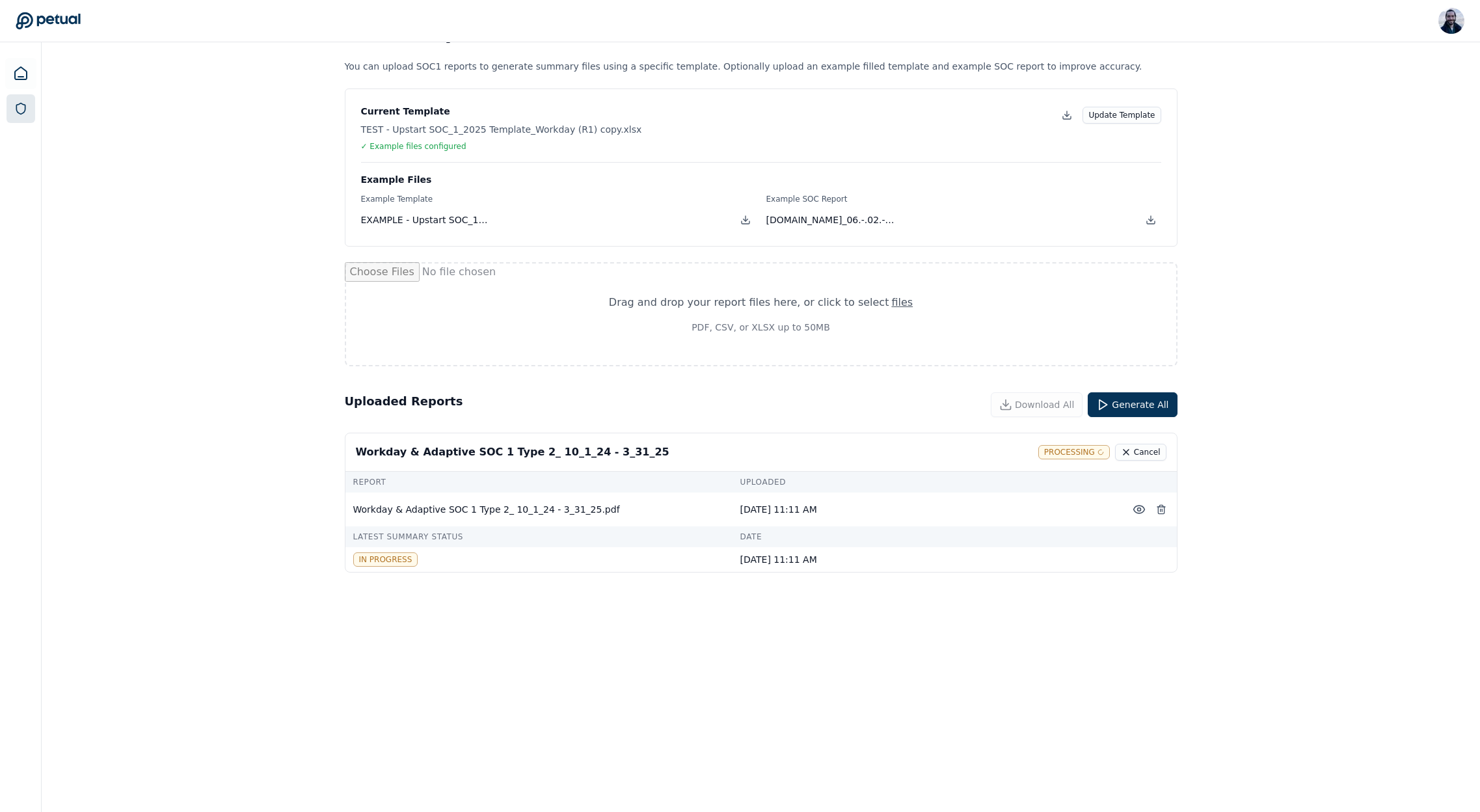
drag, startPoint x: 342, startPoint y: 447, endPoint x: 739, endPoint y: 524, distance: 404.4
click at [739, 524] on div "SOC 1 Reports You can upload SOC1 reports to generate summary files using a spe…" at bounding box center [760, 406] width 1438 height 812
drag, startPoint x: 355, startPoint y: 115, endPoint x: 636, endPoint y: 225, distance: 301.8
click at [636, 225] on div "Current Template TEST - Upstart SOC_1_2025 Template_Workday (R1) copy.xlsx ✓ Ex…" at bounding box center [760, 167] width 832 height 158
drag, startPoint x: 354, startPoint y: 450, endPoint x: 637, endPoint y: 462, distance: 283.3
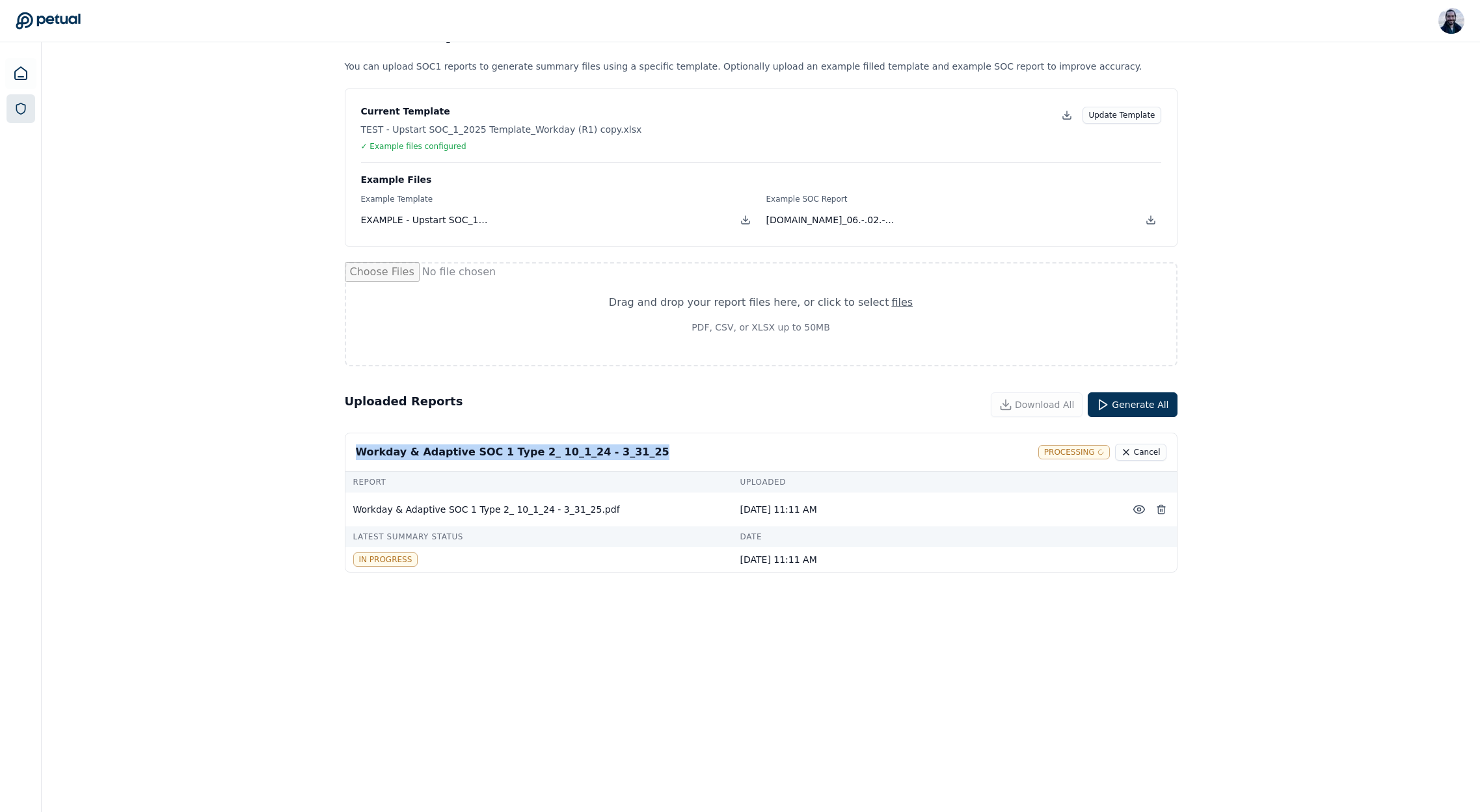
click at [637, 462] on div "Workday & Adaptive SOC 1 Type 2_ 10_1_24 - 3_31_25 Processing Cancel" at bounding box center [761, 453] width 831 height 39
click at [1137, 564] on icon at bounding box center [1137, 563] width 5 height 2
click at [1326, 391] on div "SOC 1 Reports You can upload SOC1 reports to generate summary files using a spe…" at bounding box center [760, 406] width 1438 height 812
click at [1002, 455] on div "Completed" at bounding box center [998, 452] width 60 height 14
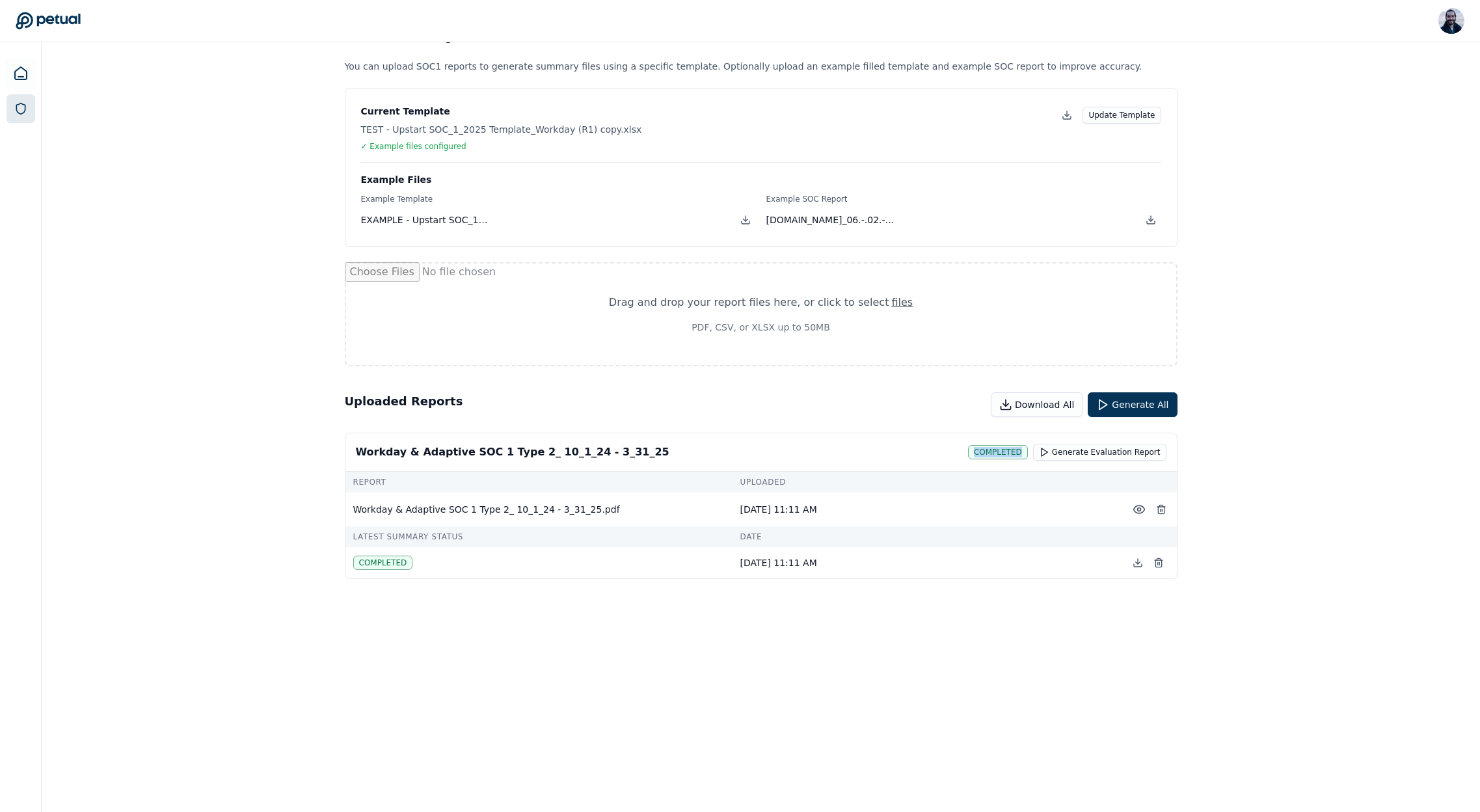
click at [1002, 455] on div "Completed" at bounding box center [998, 452] width 60 height 14
click at [1034, 404] on button "Download All" at bounding box center [1036, 405] width 91 height 25
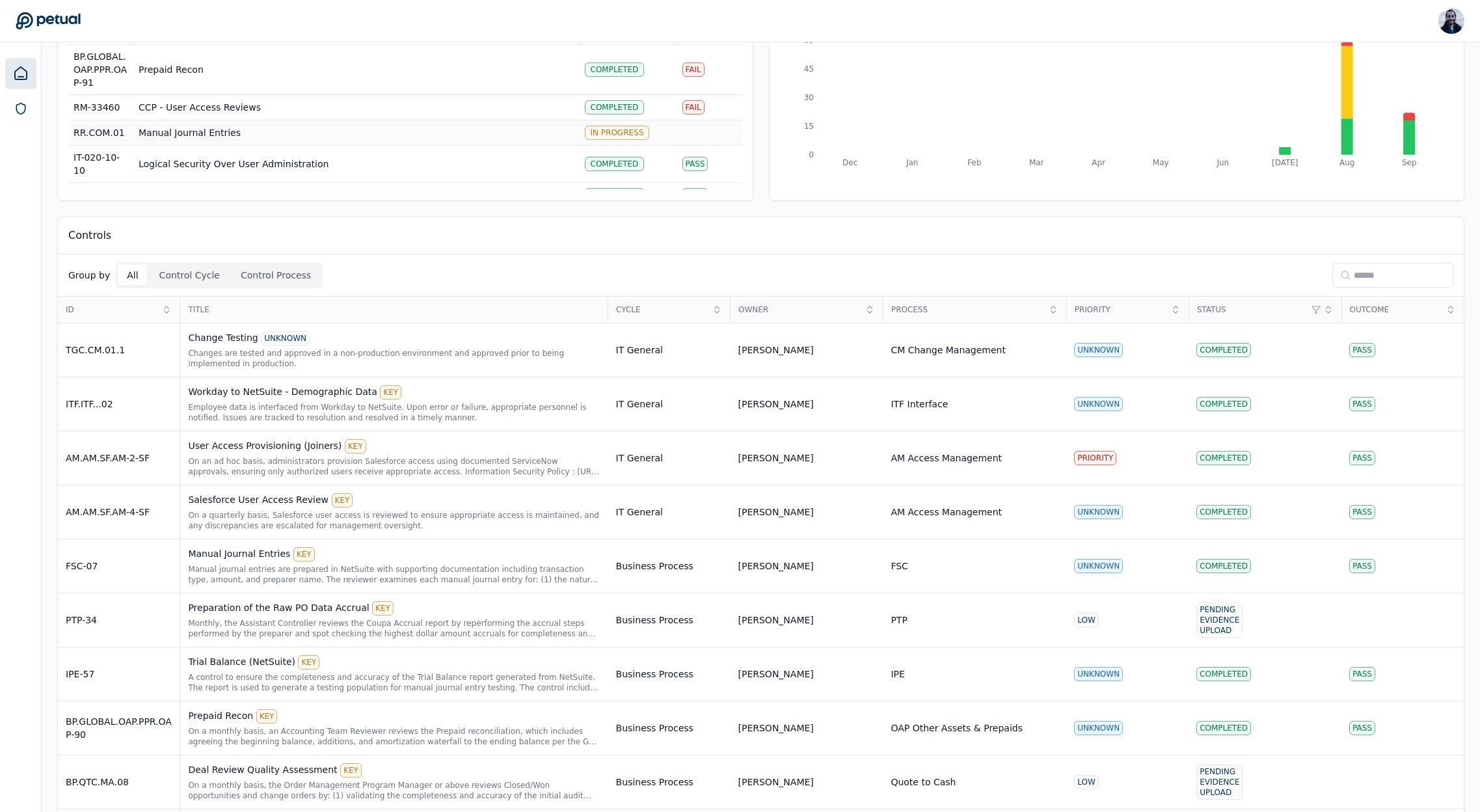
scroll to position [204, 0]
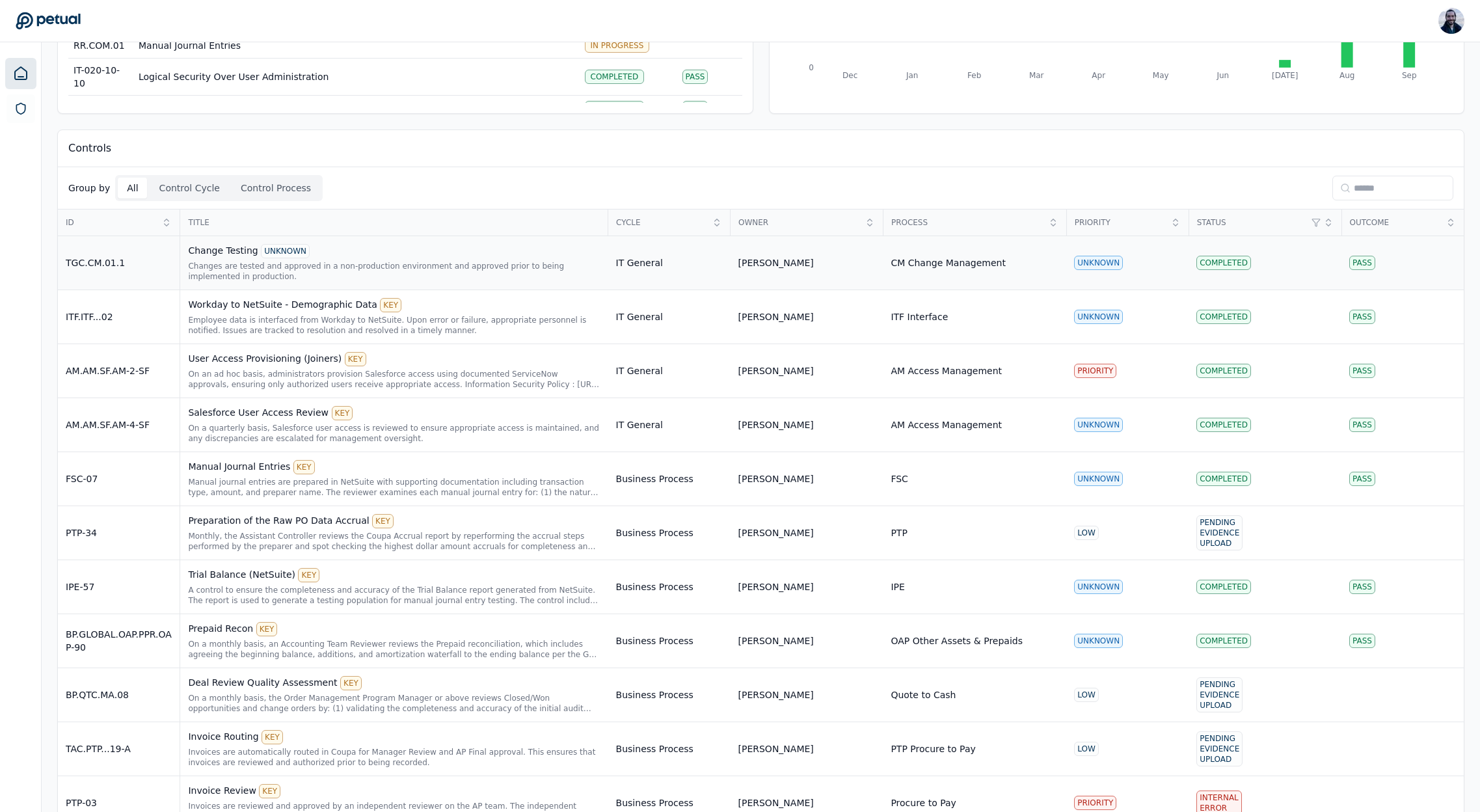
click at [227, 250] on div "Change Testing UNKNOWN" at bounding box center [394, 250] width 412 height 14
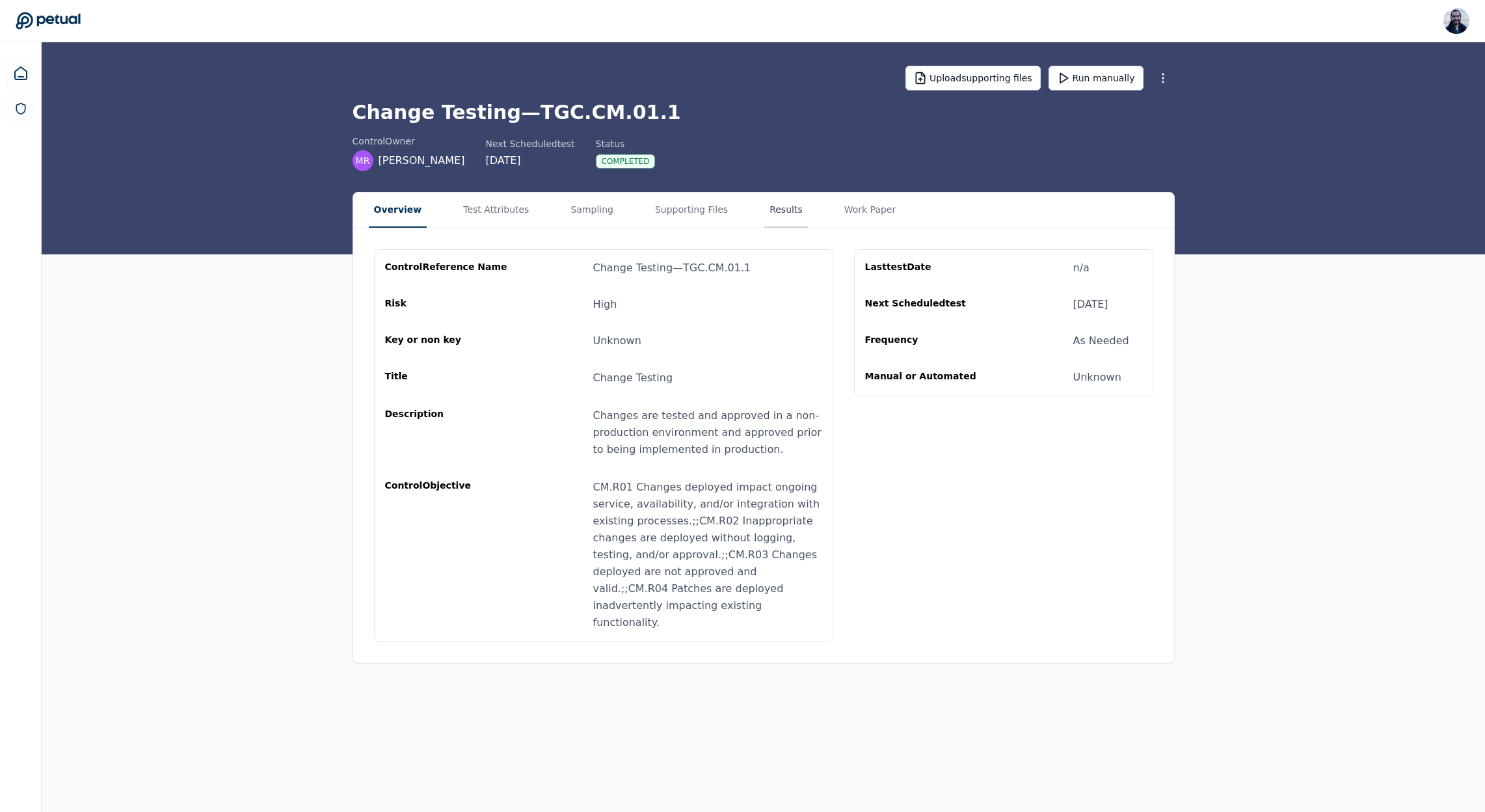
click at [764, 212] on button "Results" at bounding box center [785, 210] width 43 height 35
